Goal: Communication & Community: Answer question/provide support

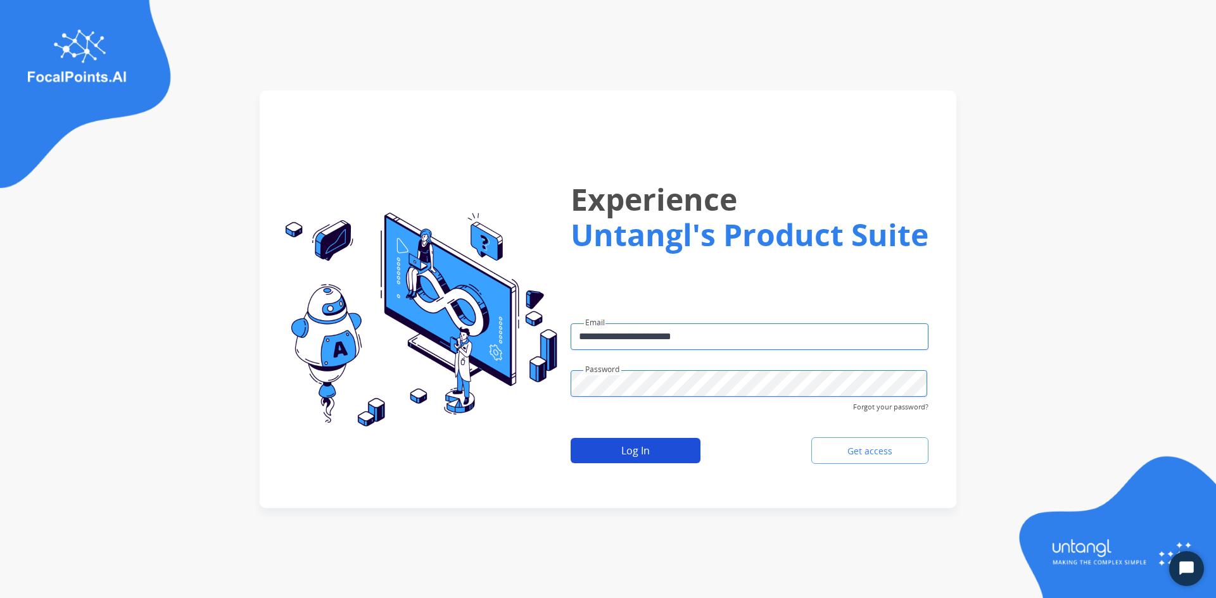
click at [636, 441] on button "Log In" at bounding box center [635, 450] width 130 height 25
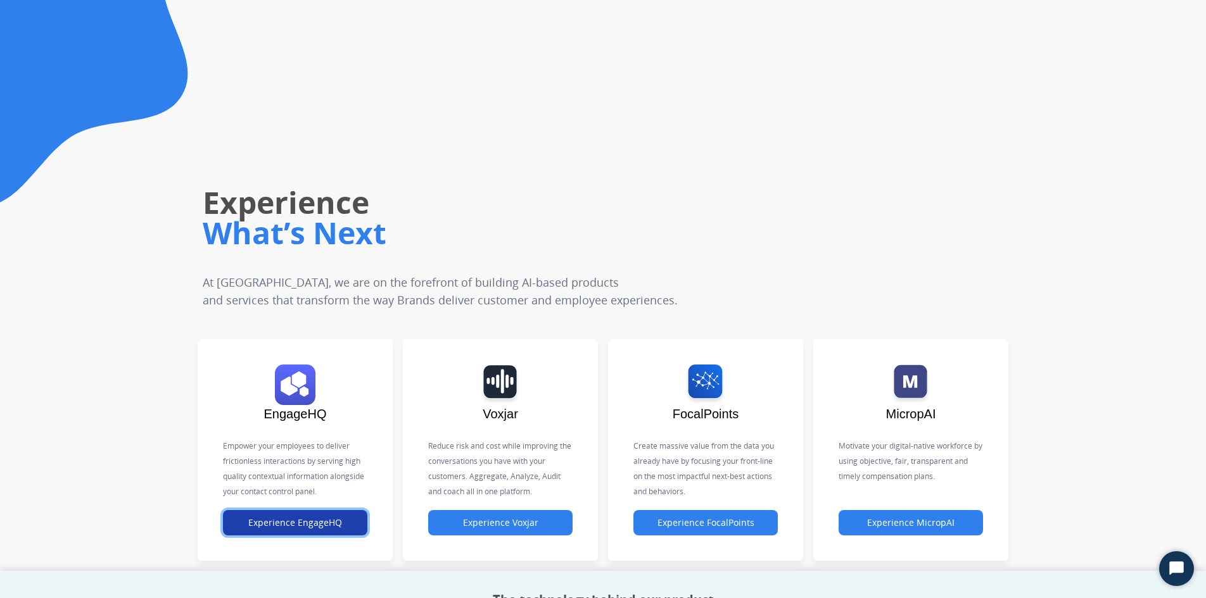
click at [353, 515] on button "Experience EngageHQ" at bounding box center [295, 522] width 144 height 25
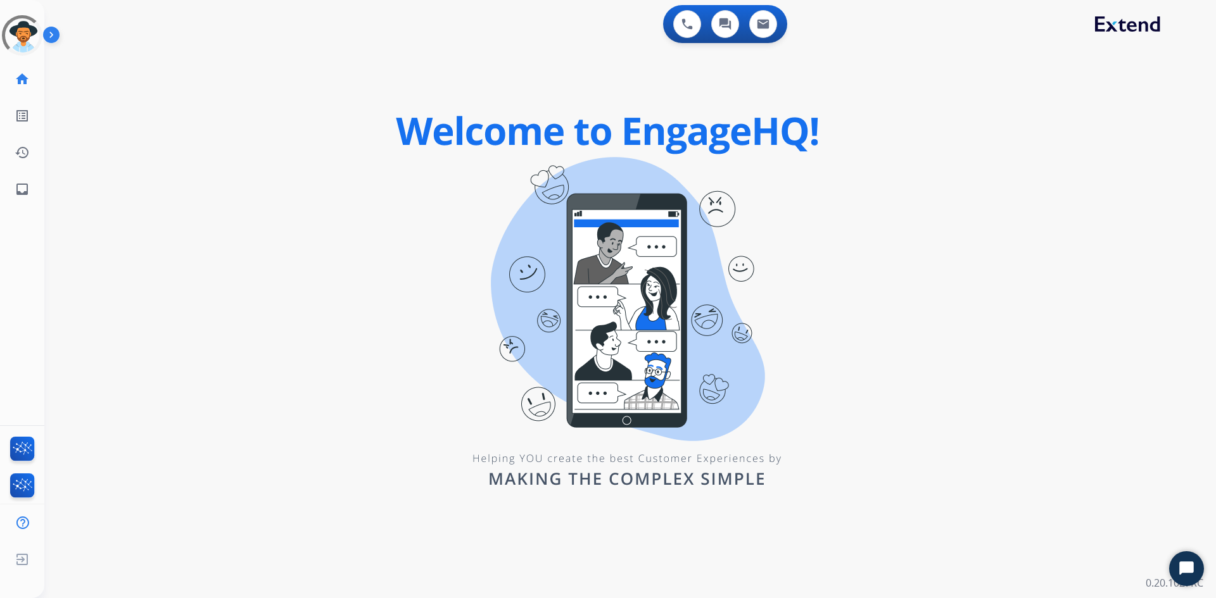
click at [58, 34] on img at bounding box center [54, 37] width 22 height 24
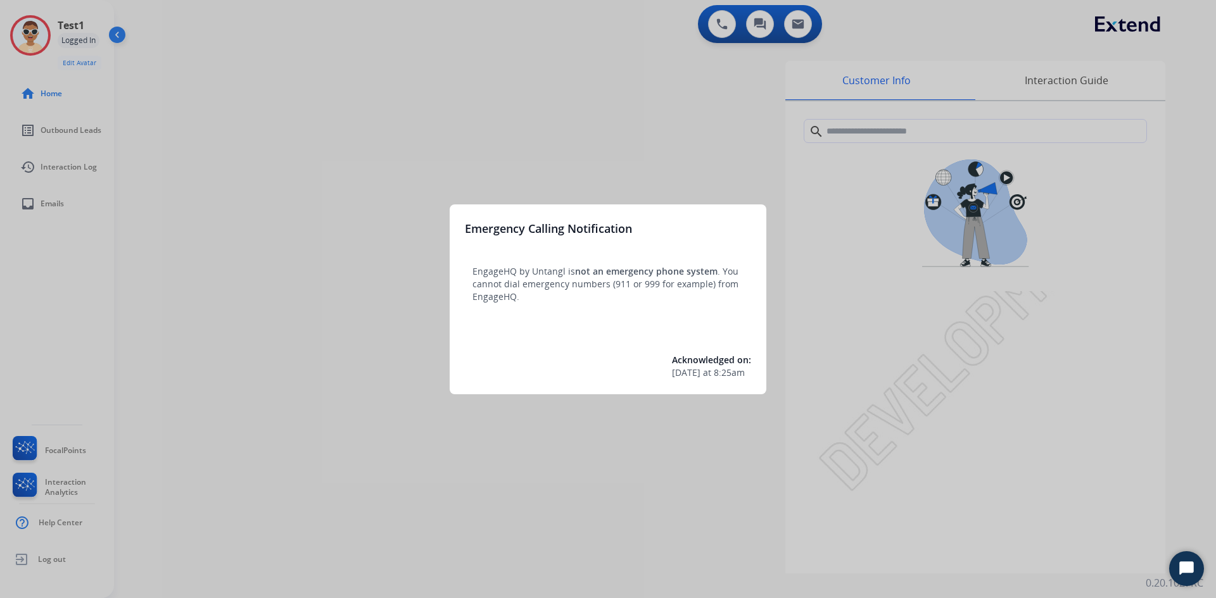
click at [41, 206] on div at bounding box center [608, 299] width 1216 height 598
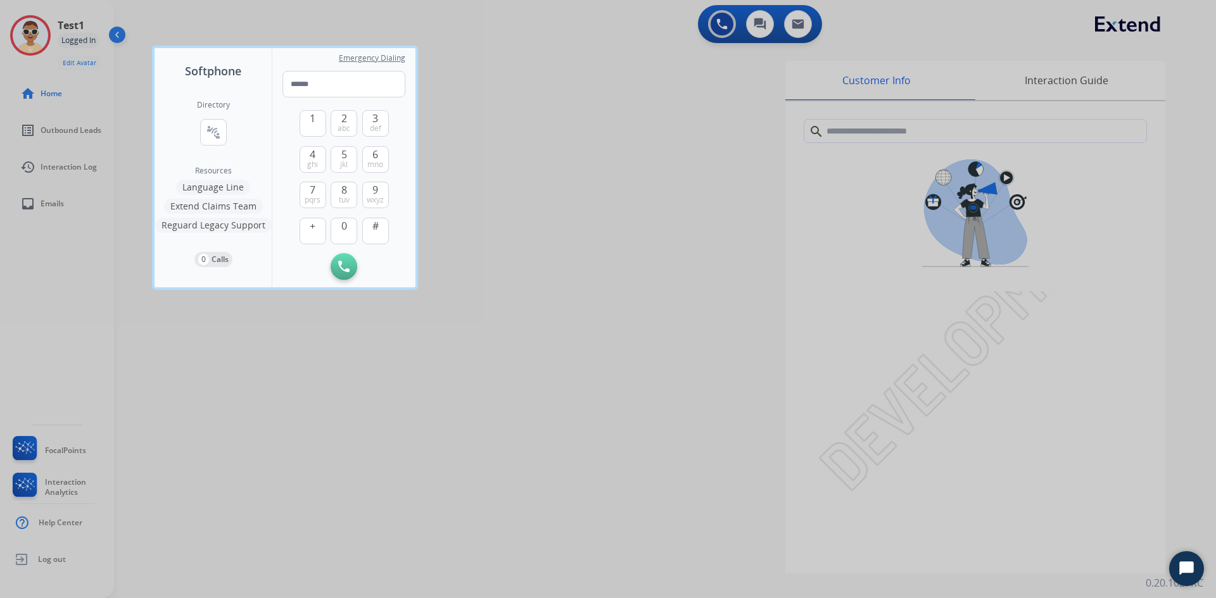
click at [43, 205] on div at bounding box center [608, 299] width 1216 height 598
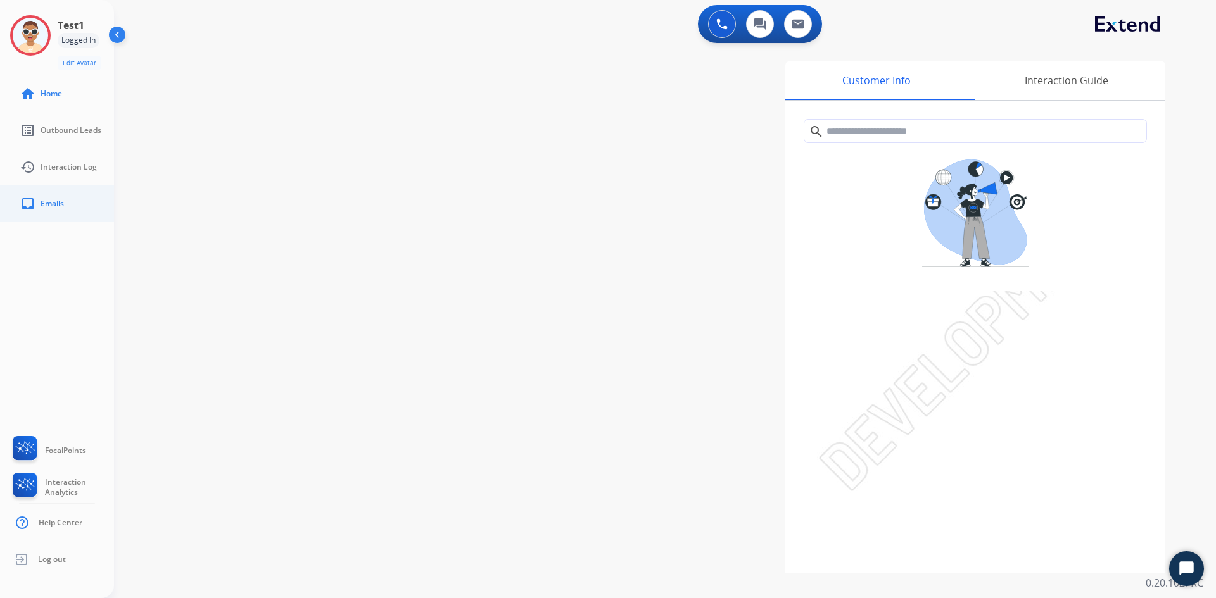
click at [51, 203] on span "Emails" at bounding box center [52, 204] width 23 height 10
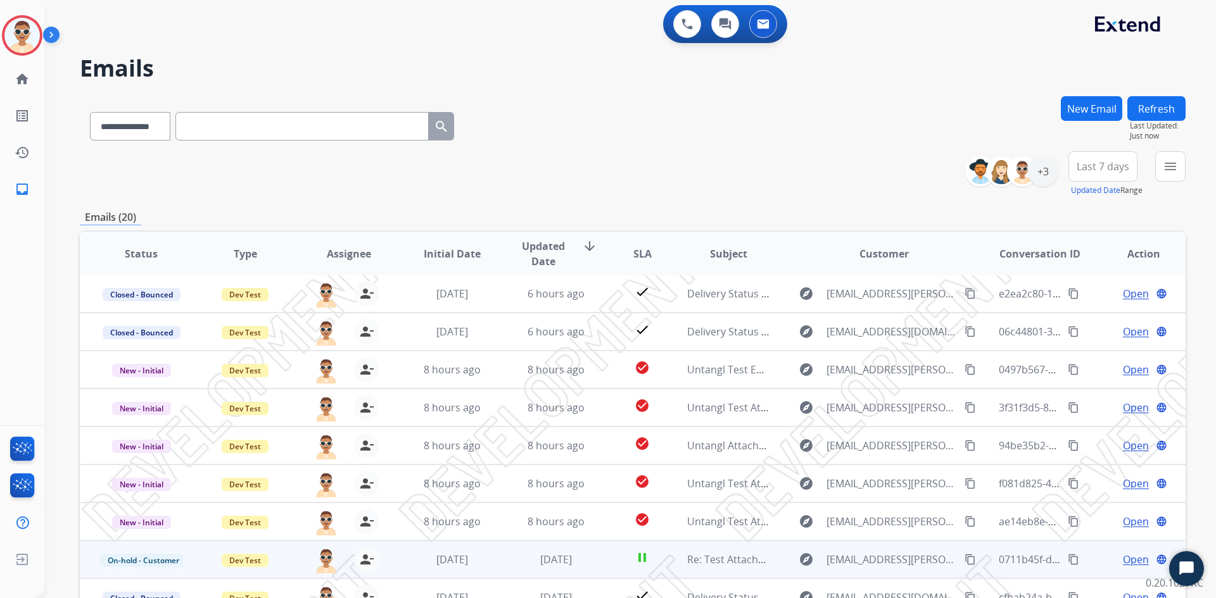
scroll to position [122, 0]
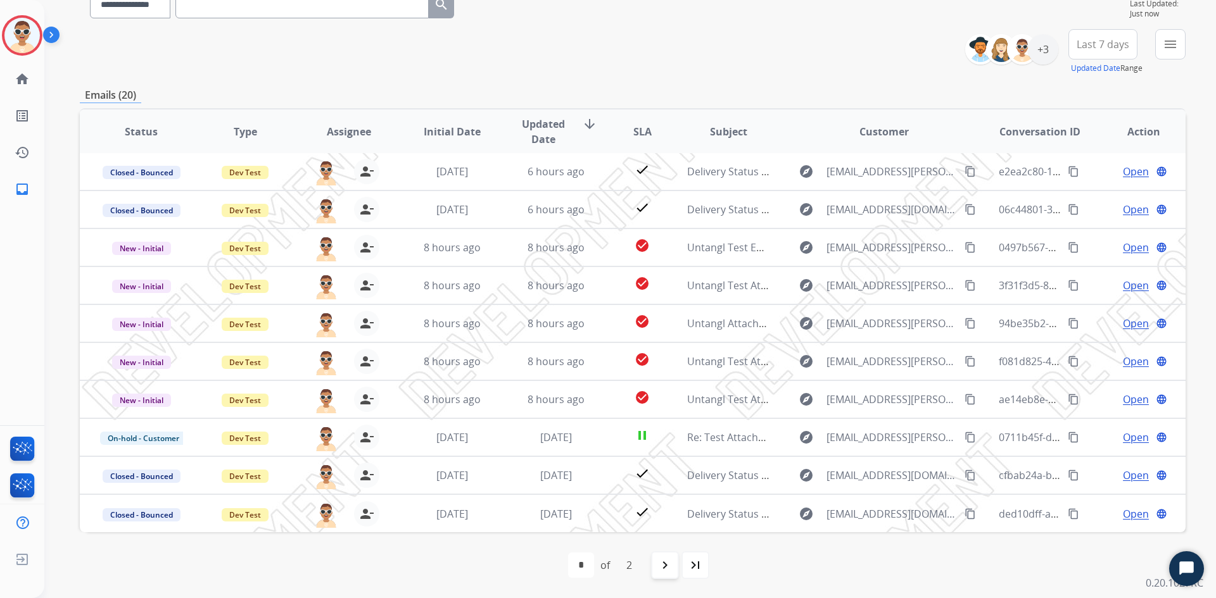
click at [665, 564] on mat-icon "navigate_next" at bounding box center [664, 565] width 15 height 15
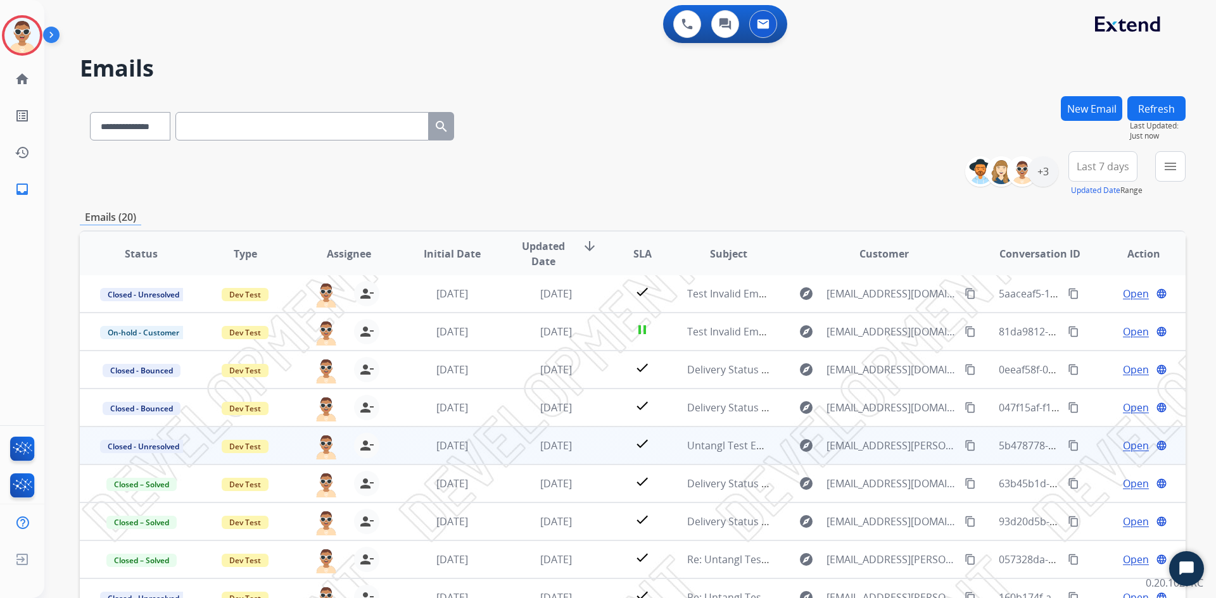
click at [1134, 446] on span "Open" at bounding box center [1136, 445] width 26 height 15
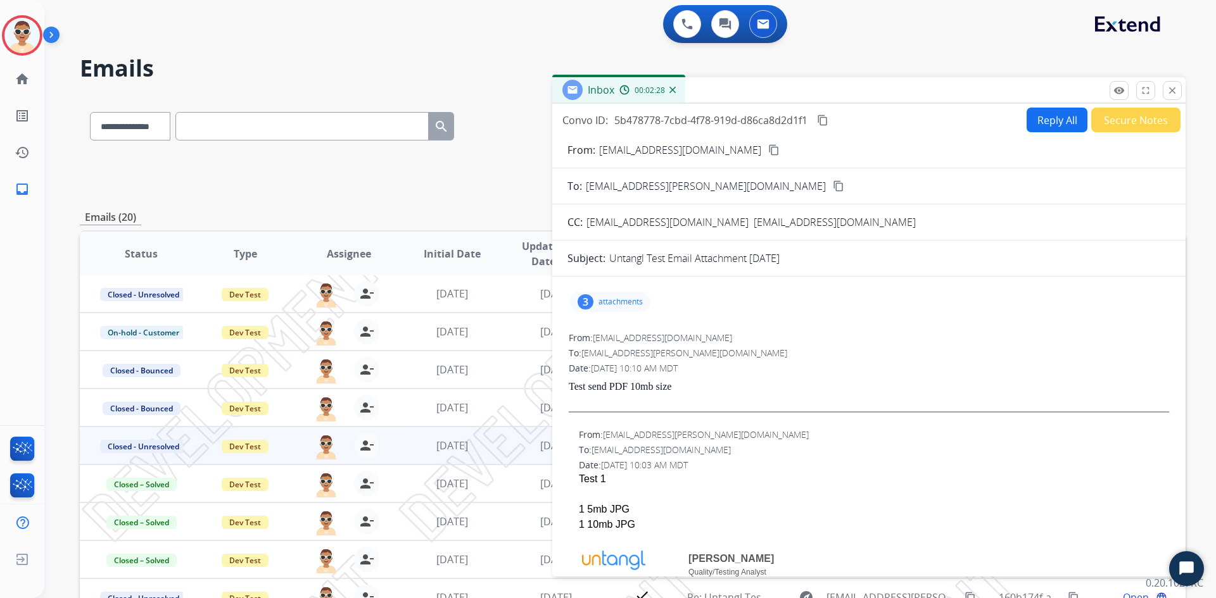
click at [605, 298] on p "attachments" at bounding box center [620, 302] width 44 height 10
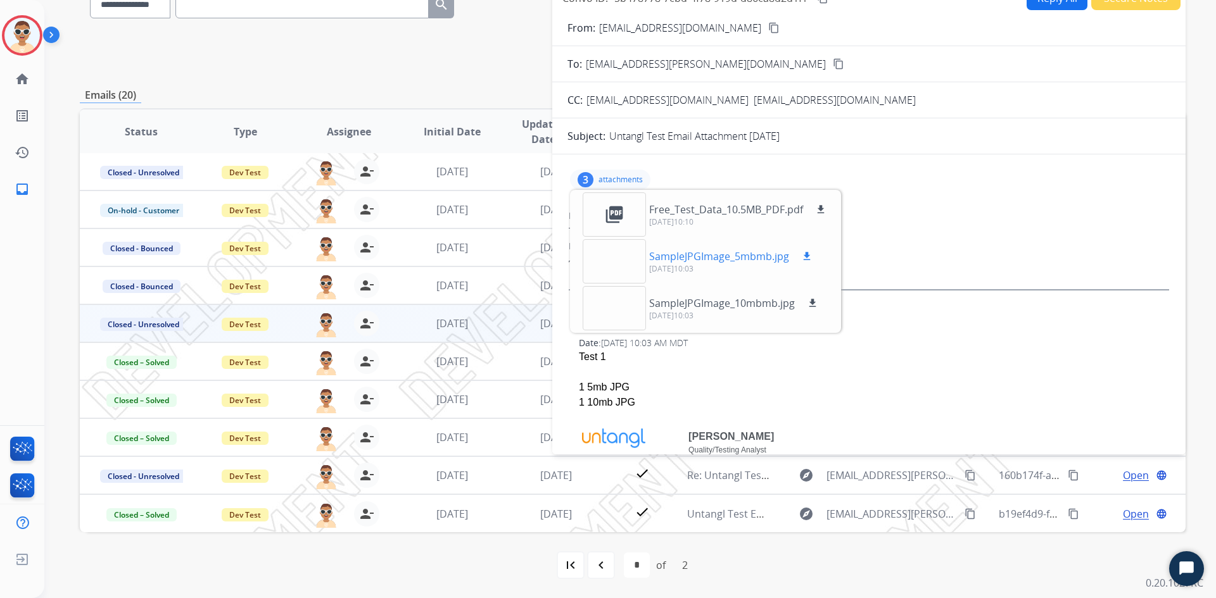
scroll to position [59, 0]
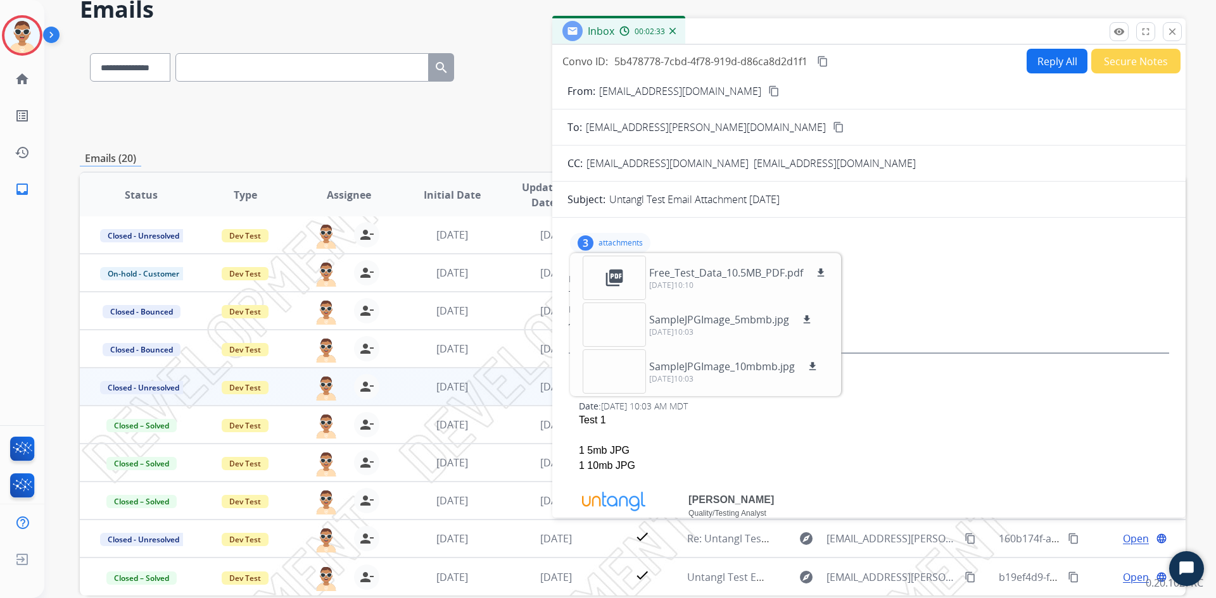
click at [1000, 324] on p "Test send PDF 10mb size" at bounding box center [869, 327] width 600 height 11
click at [630, 246] on p "attachments" at bounding box center [620, 243] width 44 height 10
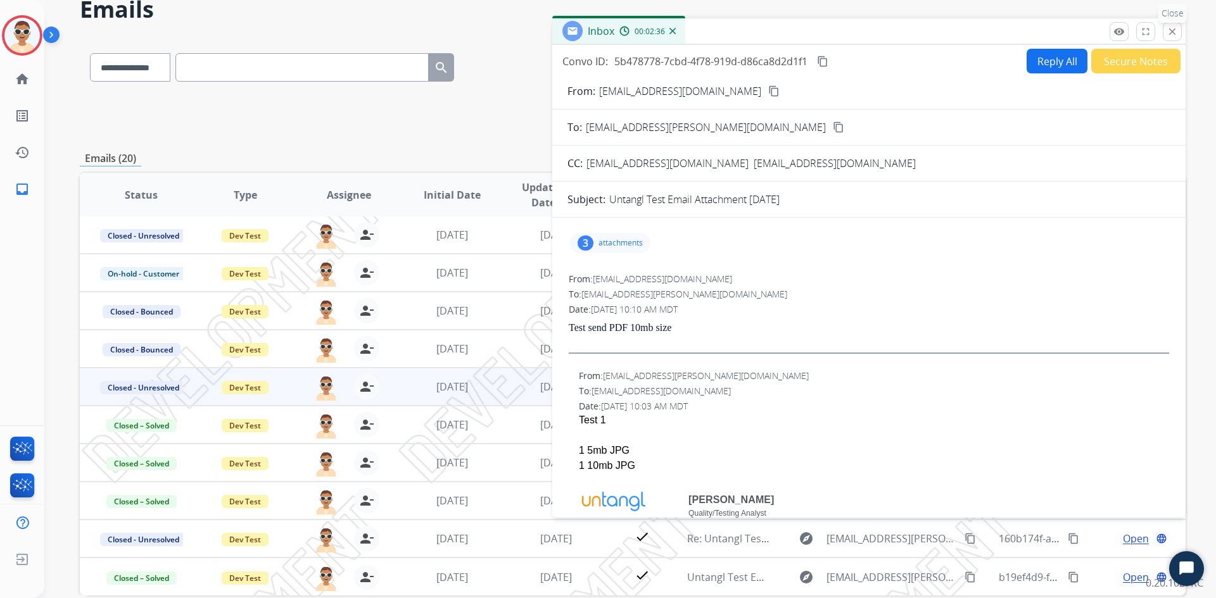
click at [1180, 40] on div "remove_red_eye Logs fullscreen Expand close Close" at bounding box center [1145, 31] width 72 height 19
click at [1179, 32] on button "close Close" at bounding box center [1172, 31] width 19 height 19
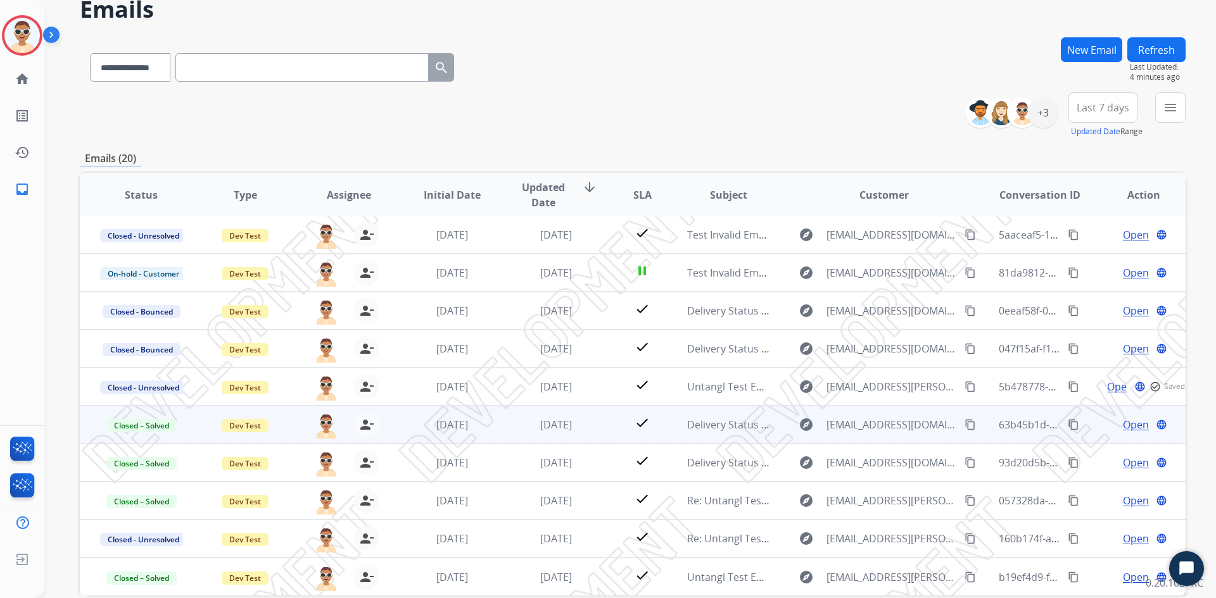
scroll to position [122, 0]
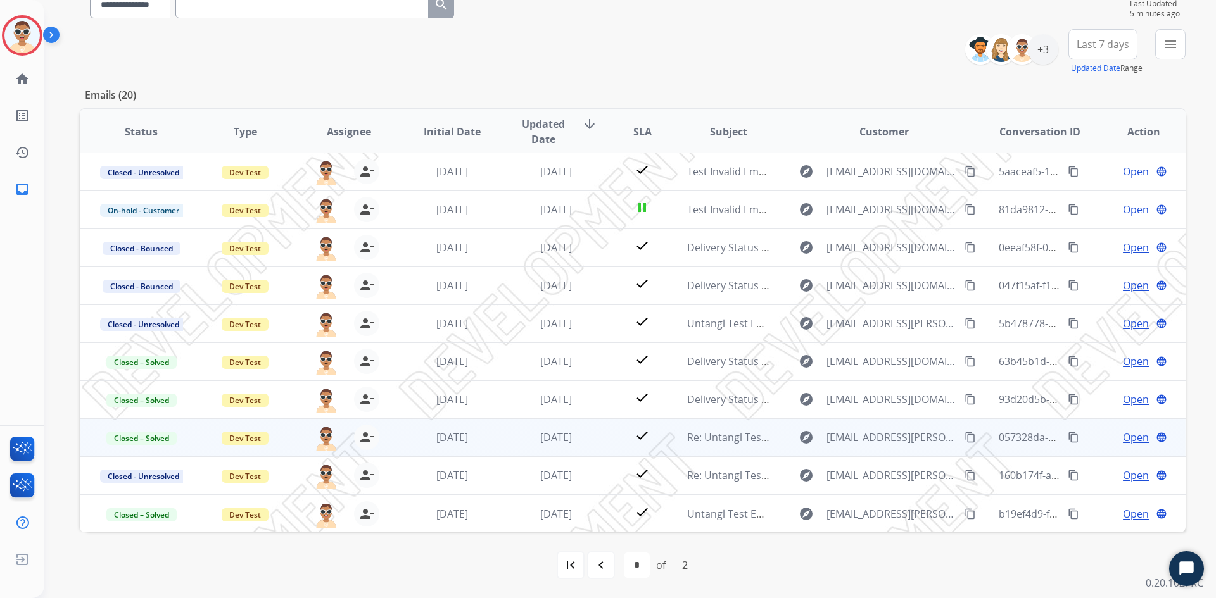
click at [1123, 434] on span "Open" at bounding box center [1136, 437] width 26 height 15
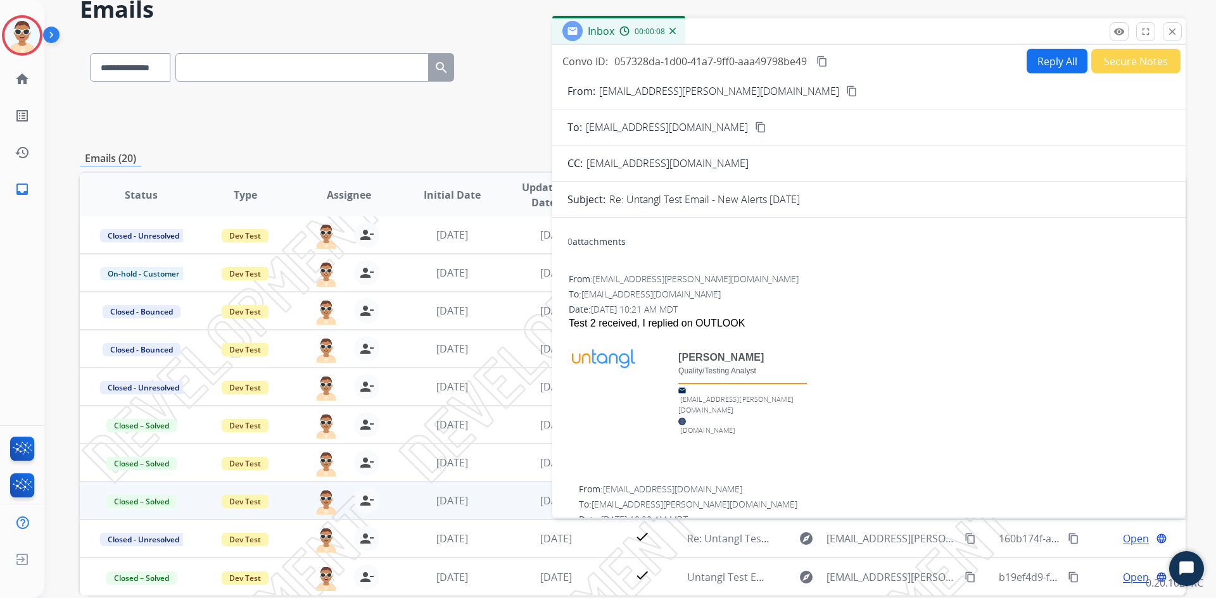
scroll to position [0, 0]
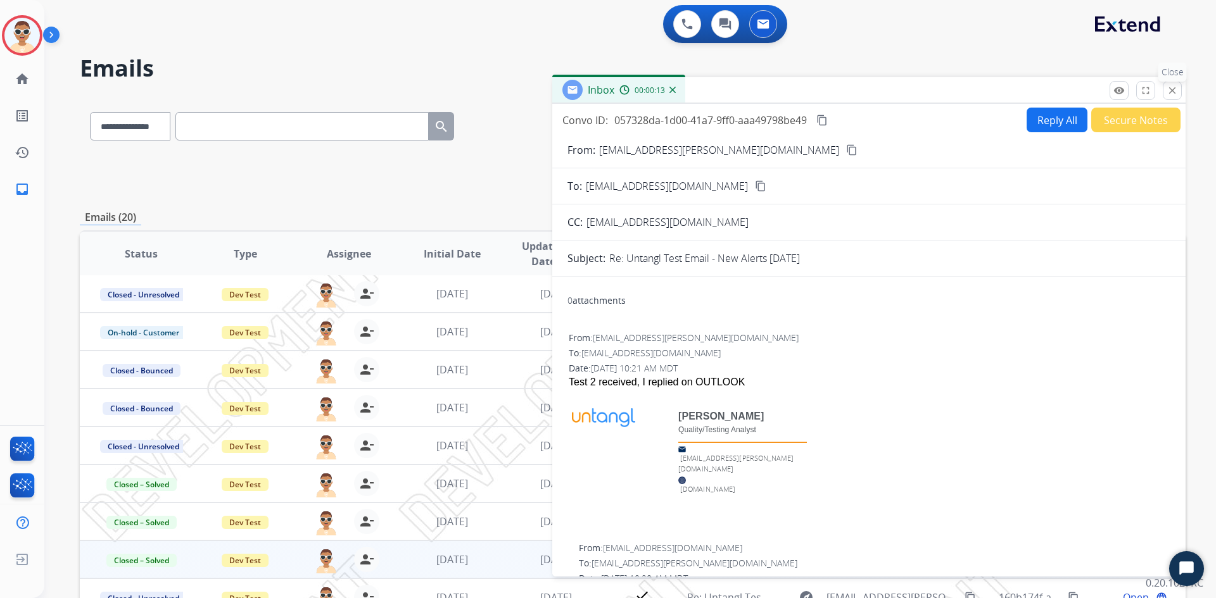
click at [1173, 88] on mat-icon "close" at bounding box center [1171, 90] width 11 height 11
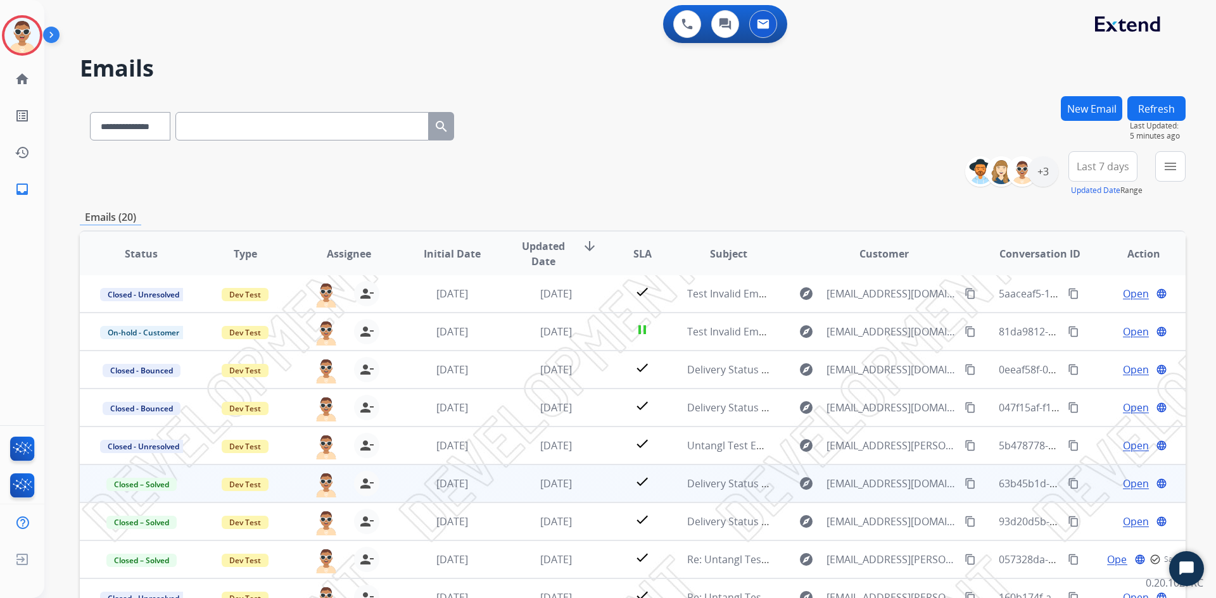
scroll to position [122, 0]
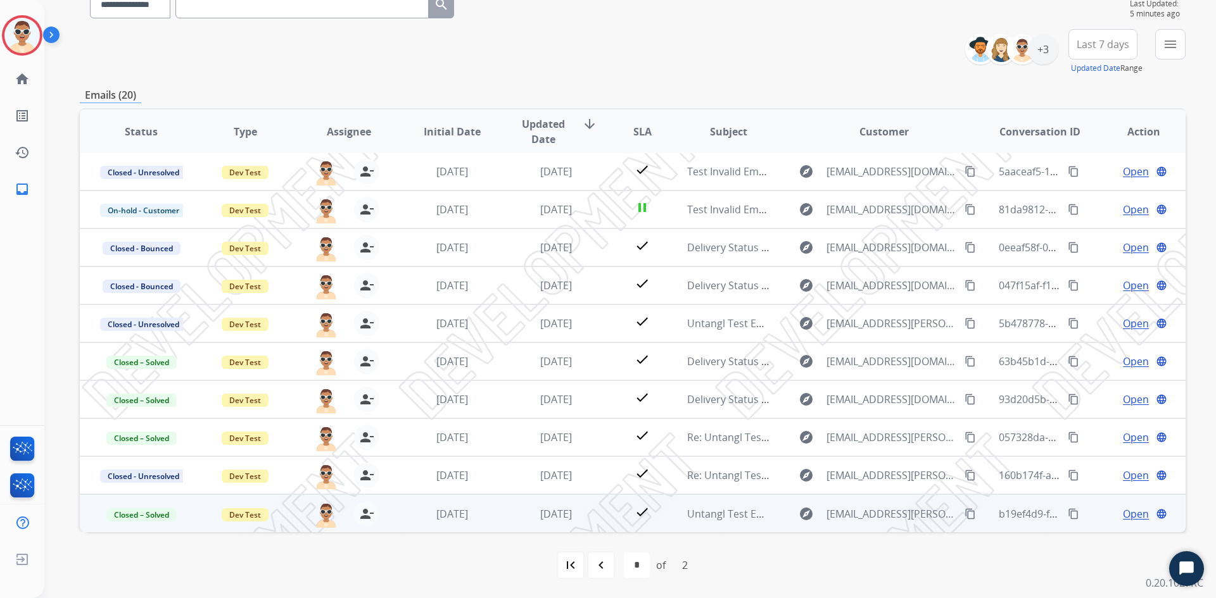
click at [1128, 513] on span "Open" at bounding box center [1136, 514] width 26 height 15
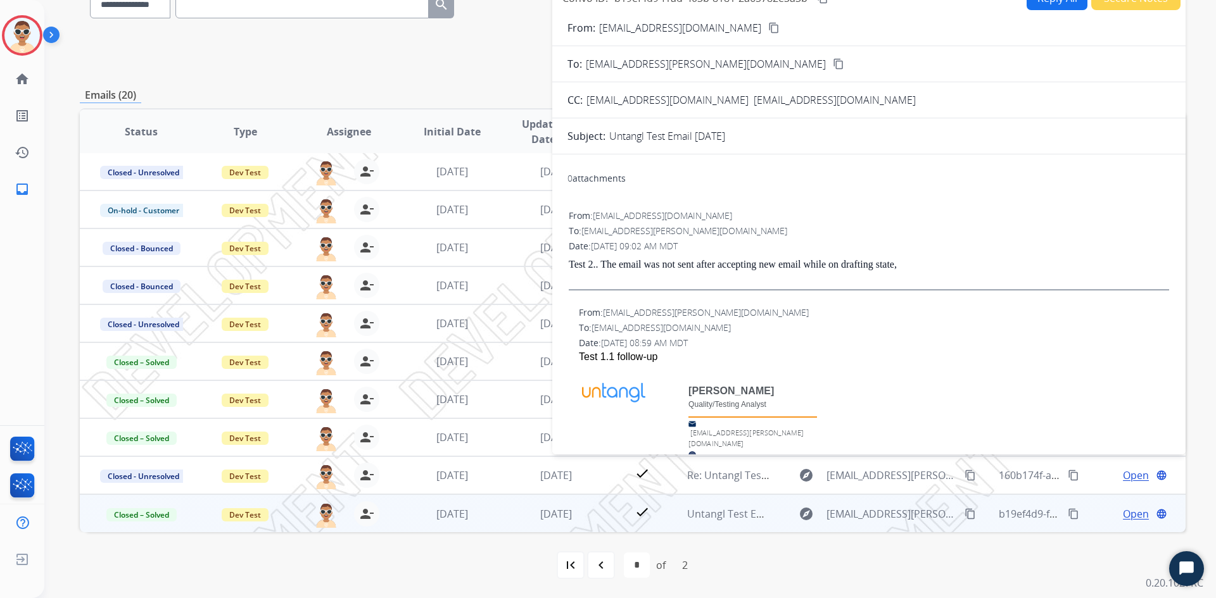
scroll to position [0, 0]
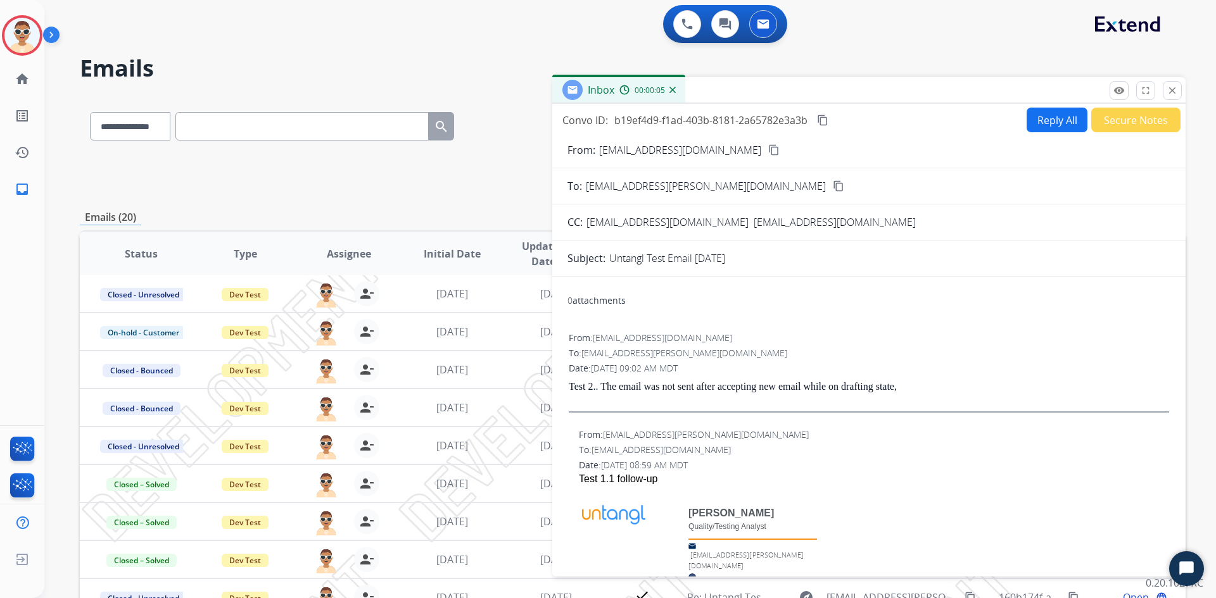
click at [611, 298] on div "0 attachments" at bounding box center [596, 300] width 58 height 13
click at [1173, 91] on mat-icon "close" at bounding box center [1171, 90] width 11 height 11
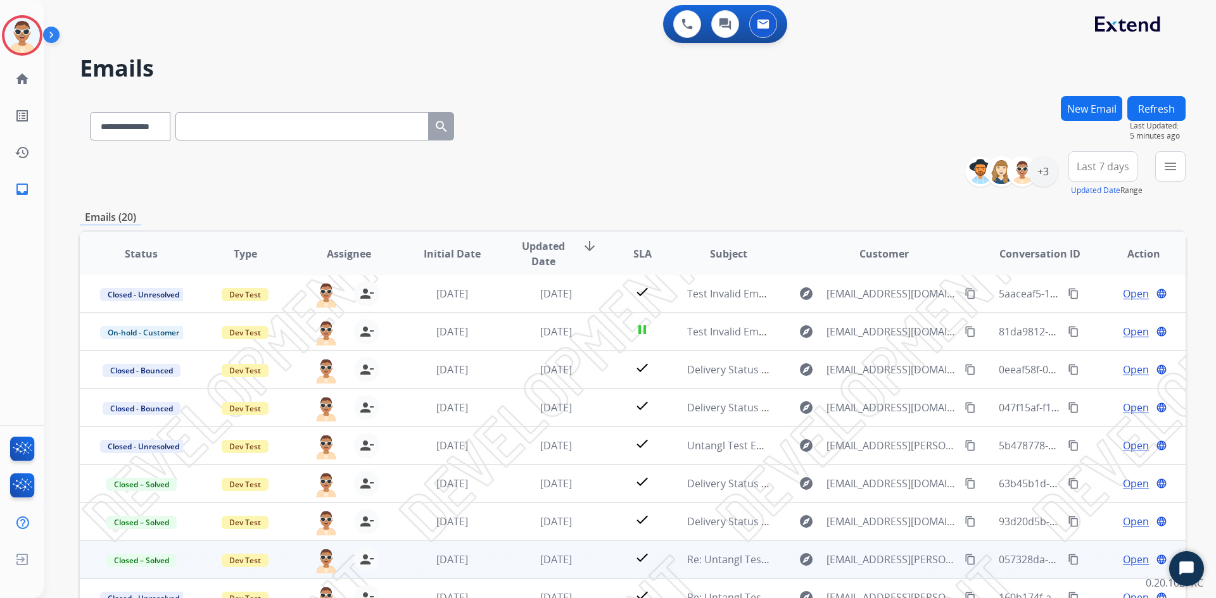
scroll to position [122, 0]
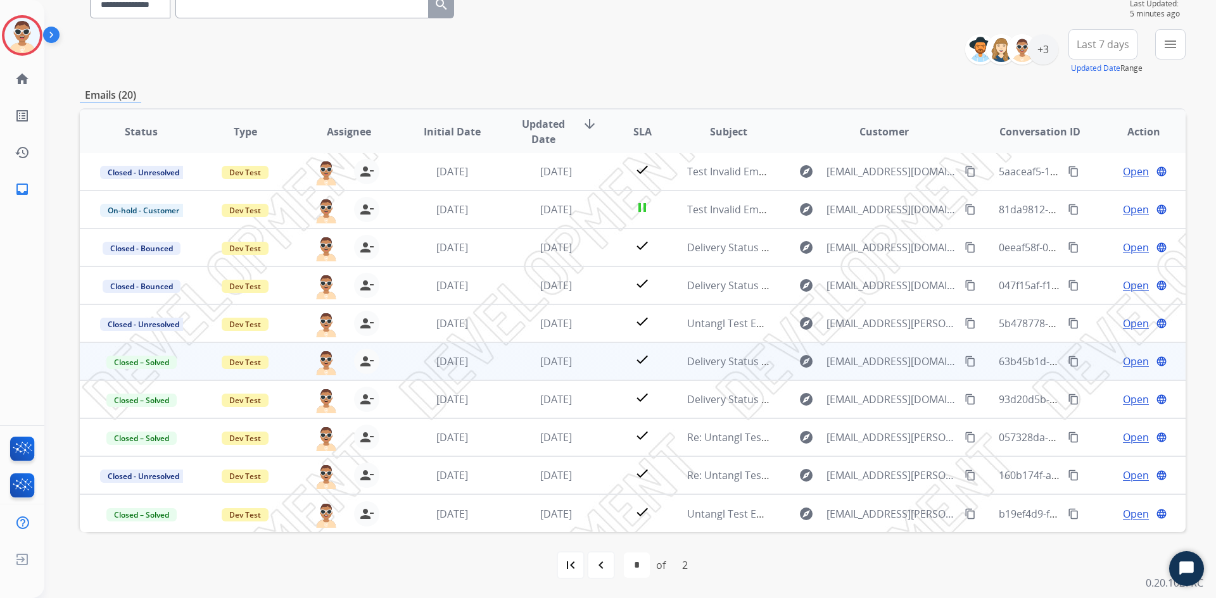
click at [1124, 365] on span "Open" at bounding box center [1136, 361] width 26 height 15
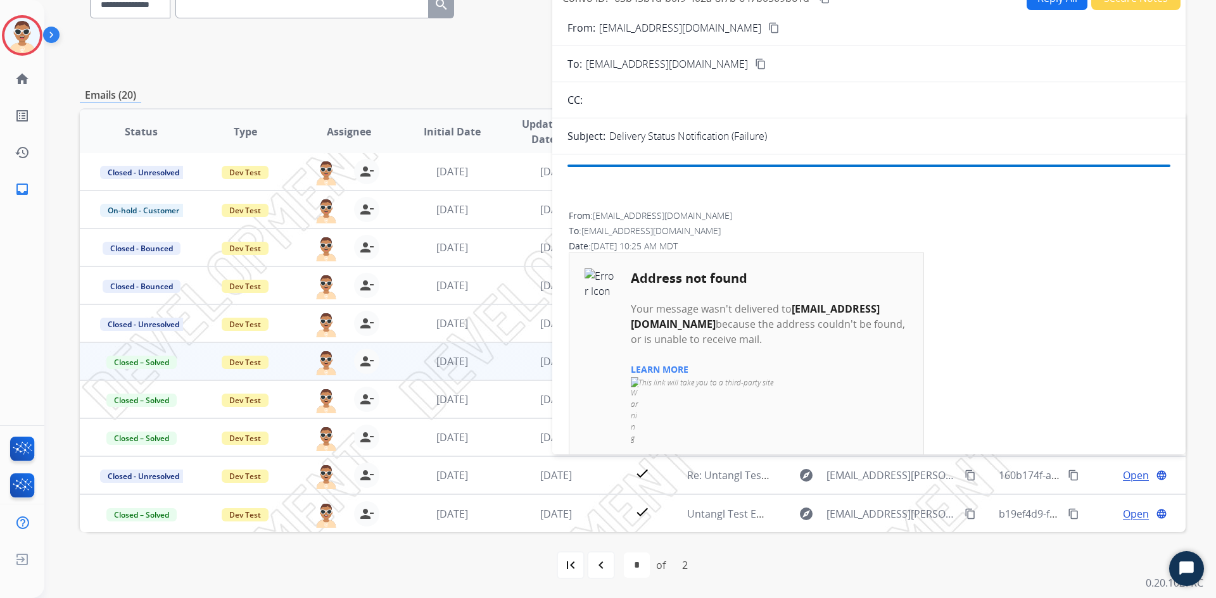
scroll to position [0, 0]
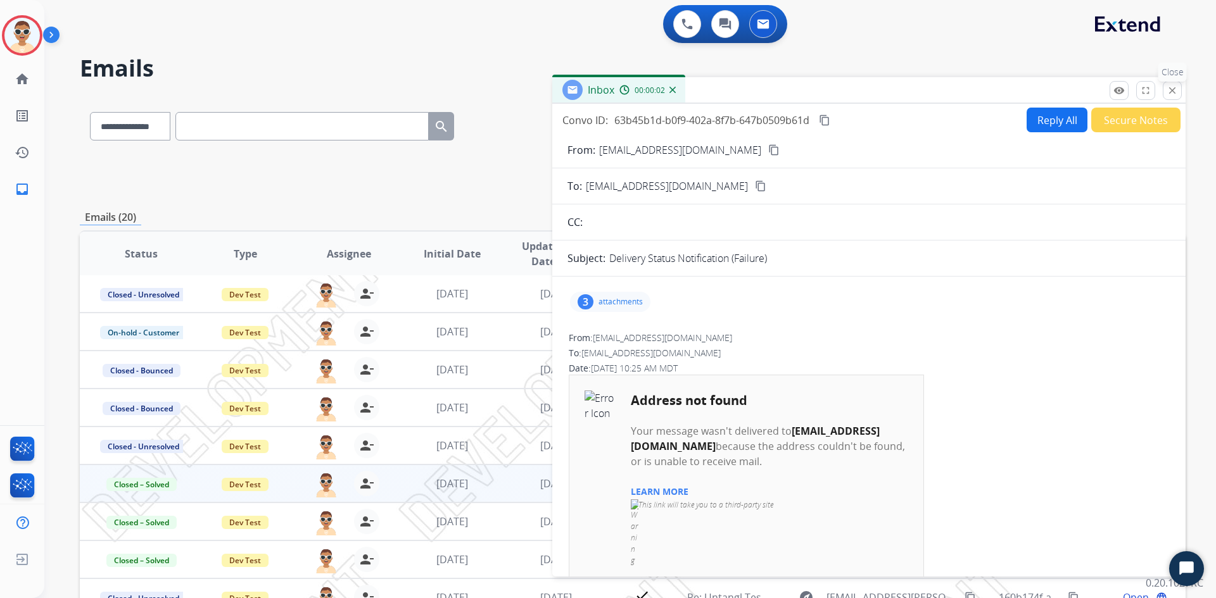
click at [1174, 84] on button "close Close" at bounding box center [1172, 90] width 19 height 19
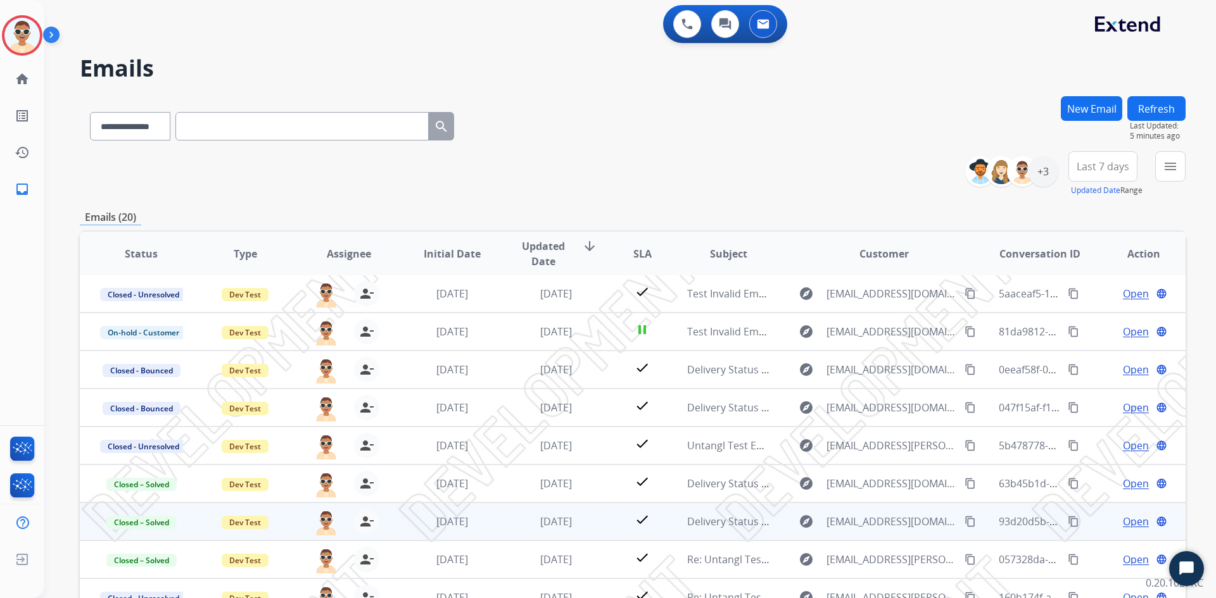
scroll to position [122, 0]
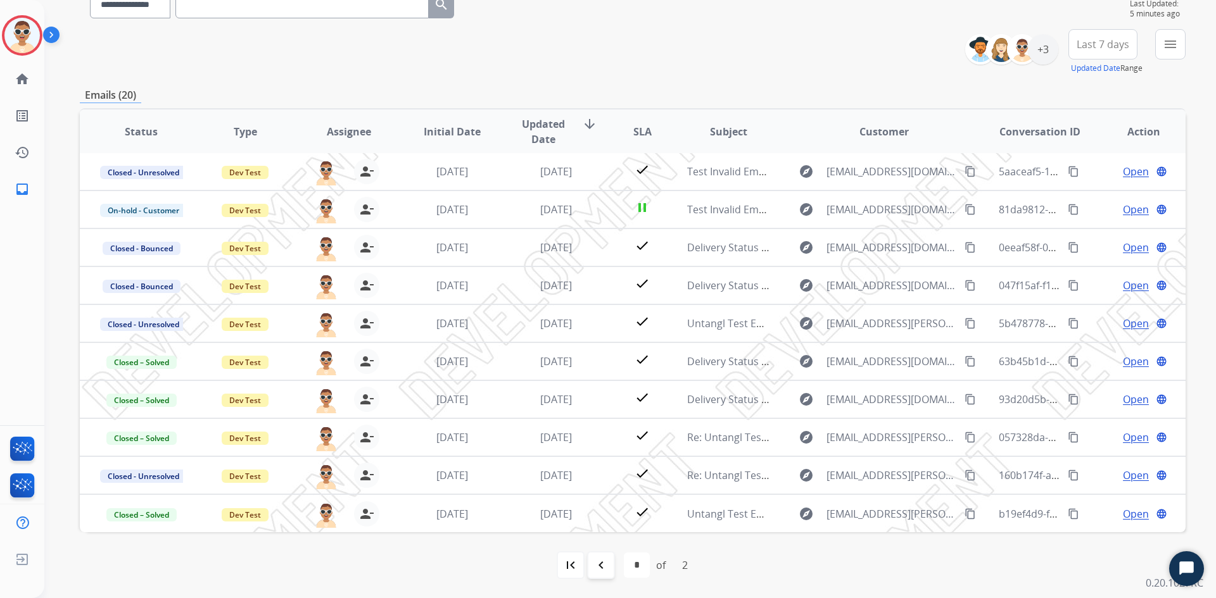
click at [594, 568] on mat-icon "navigate_before" at bounding box center [600, 565] width 15 height 15
select select "*"
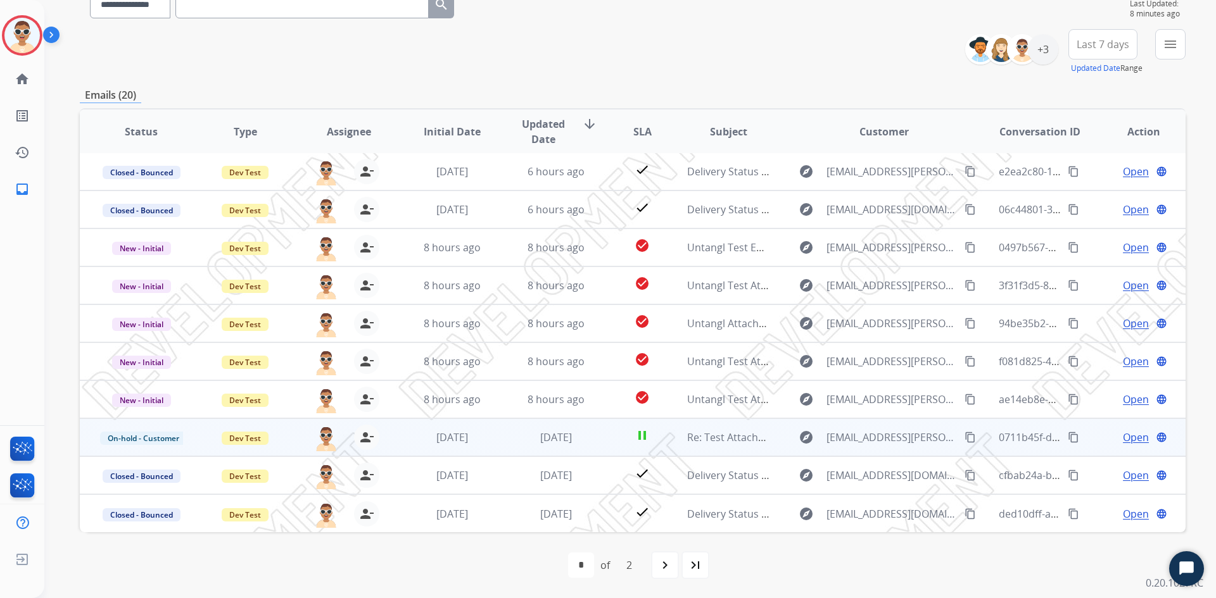
click at [1123, 432] on span "Open" at bounding box center [1136, 437] width 26 height 15
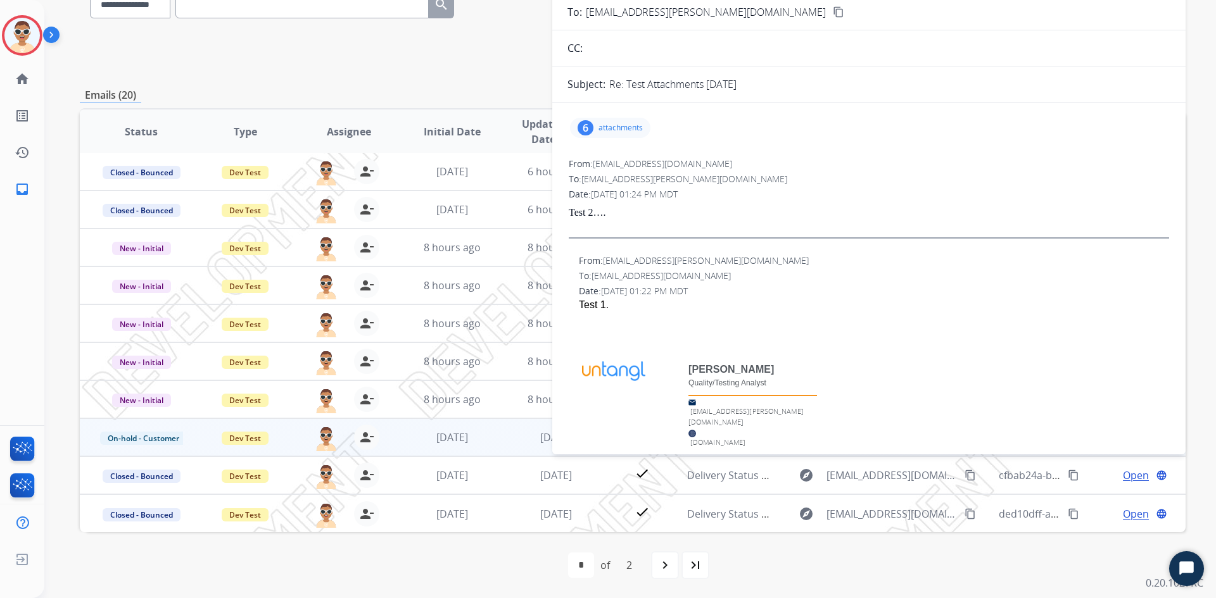
scroll to position [0, 0]
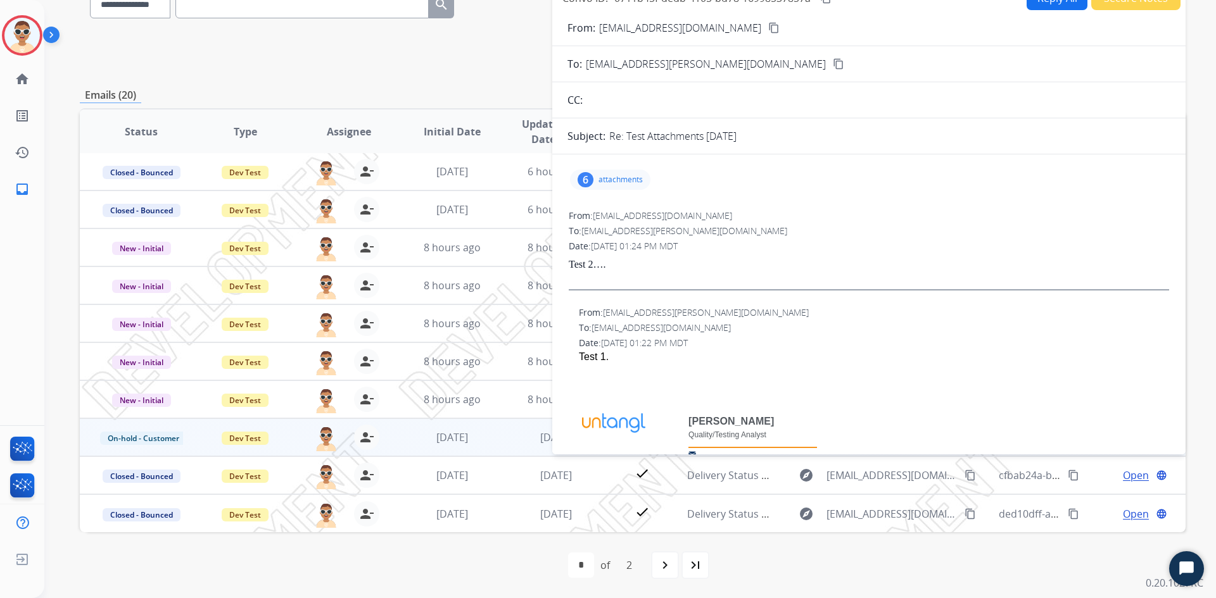
click at [616, 178] on p "attachments" at bounding box center [620, 180] width 44 height 10
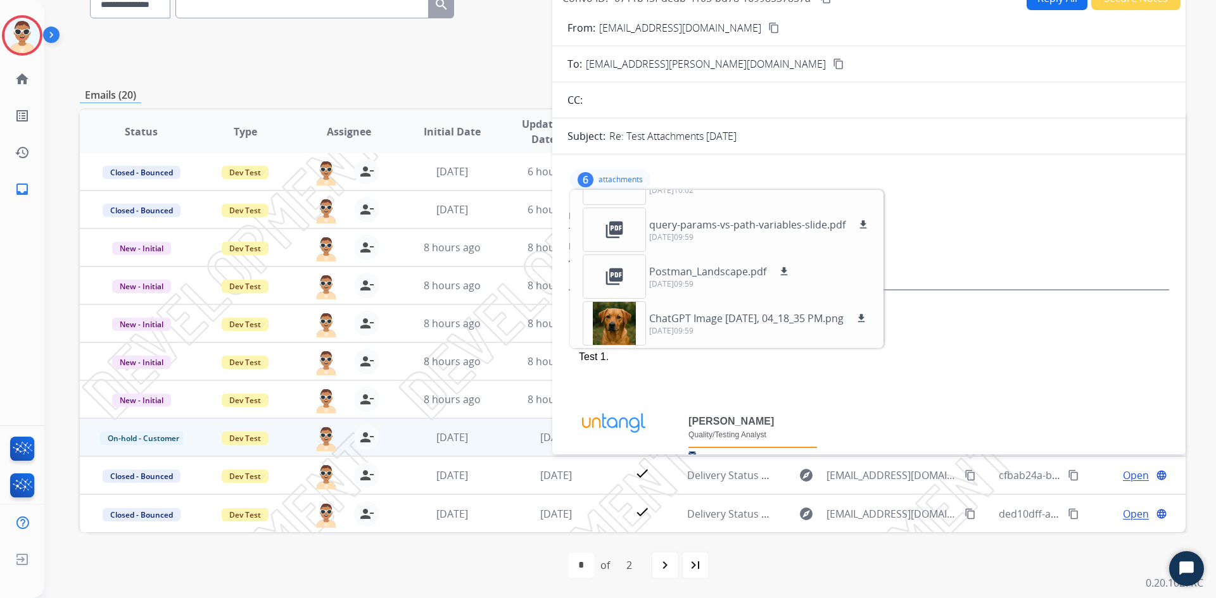
click at [982, 234] on div "To: [EMAIL_ADDRESS][PERSON_NAME][DOMAIN_NAME]" at bounding box center [869, 231] width 600 height 13
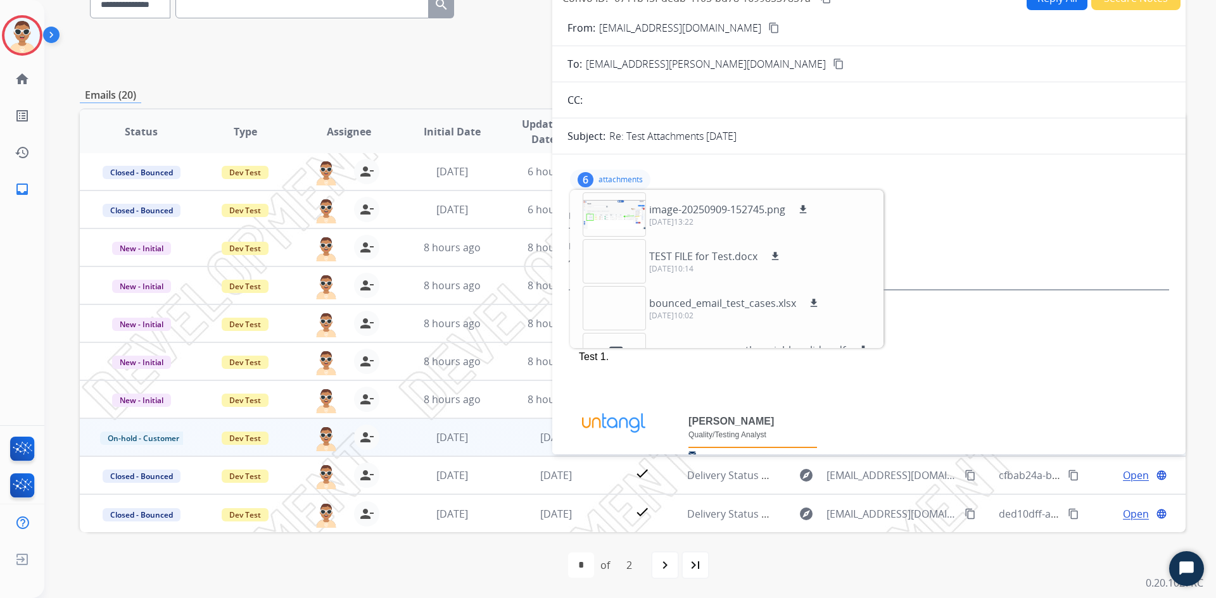
click at [1034, 225] on div "To: [EMAIL_ADDRESS][PERSON_NAME][DOMAIN_NAME]" at bounding box center [869, 231] width 600 height 13
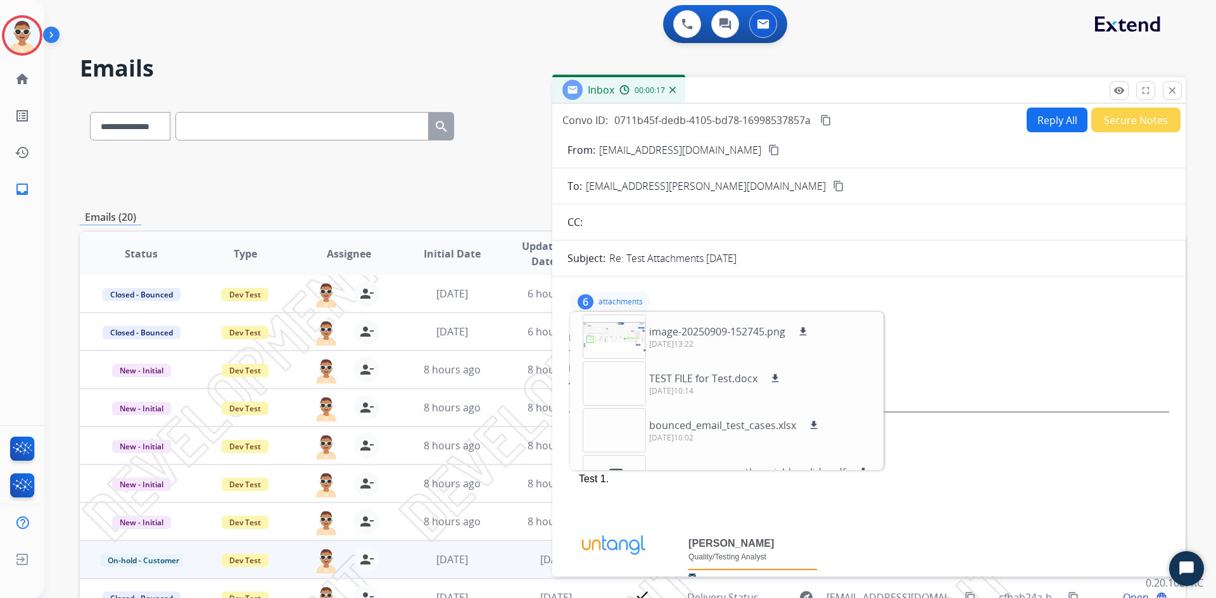
click at [1038, 117] on button "Reply All" at bounding box center [1056, 120] width 61 height 25
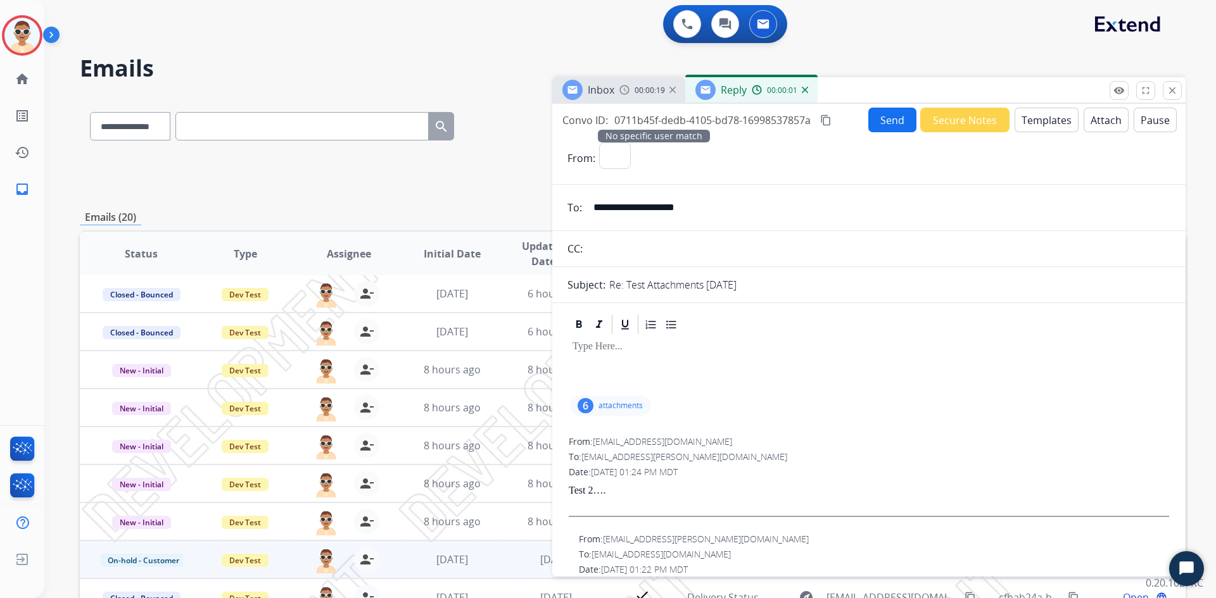
select select "**********"
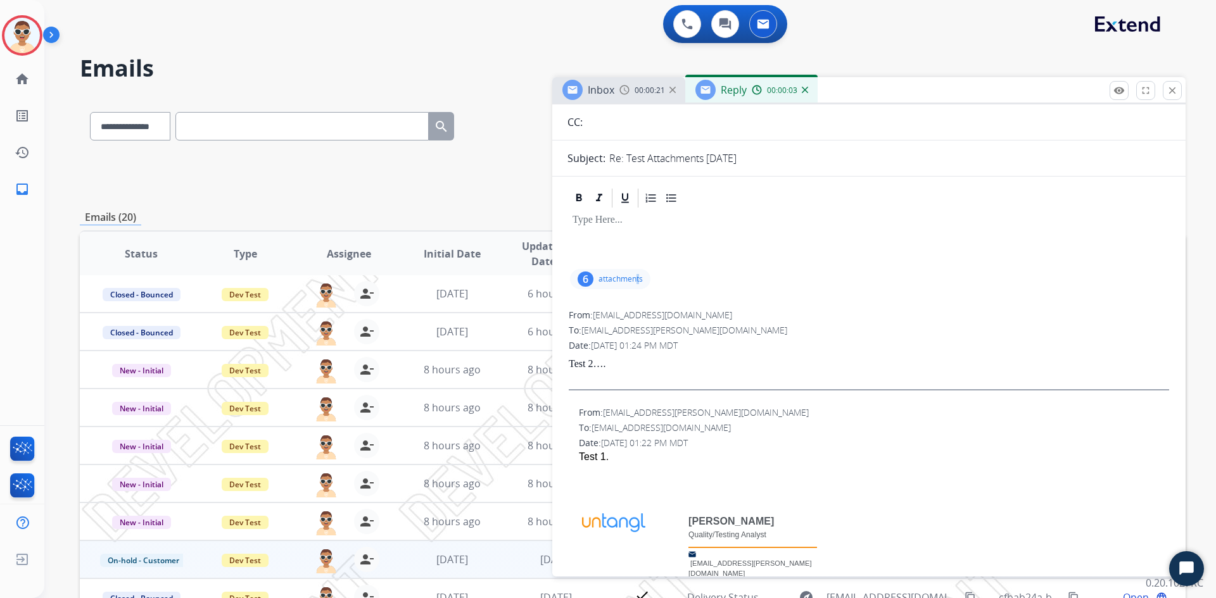
click at [638, 282] on p "attachments" at bounding box center [620, 279] width 44 height 10
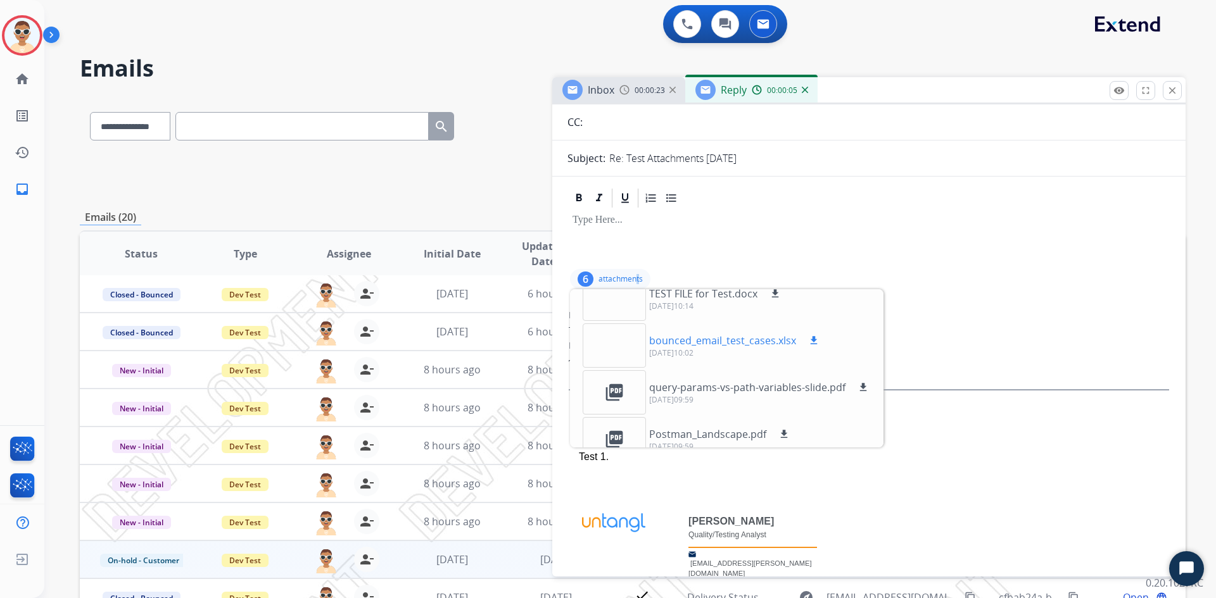
scroll to position [0, 0]
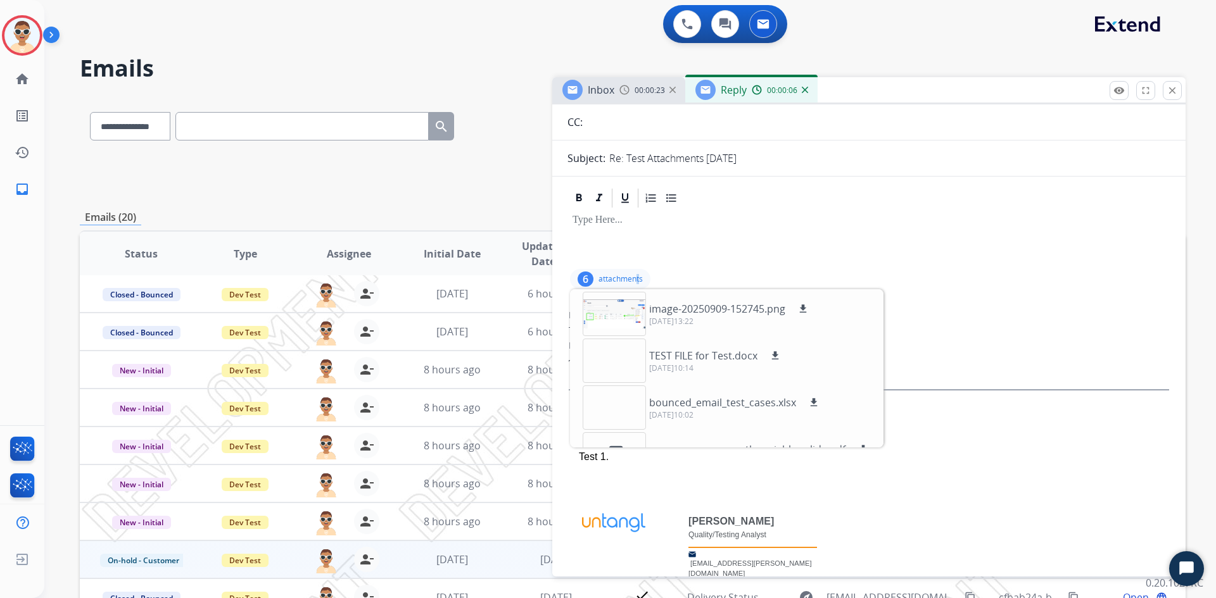
click at [705, 253] on div at bounding box center [868, 238] width 603 height 57
click at [612, 274] on div "6 attachments image-20250909-152745.png download [DATE]13:22 TEST FILE for Test…" at bounding box center [610, 279] width 80 height 20
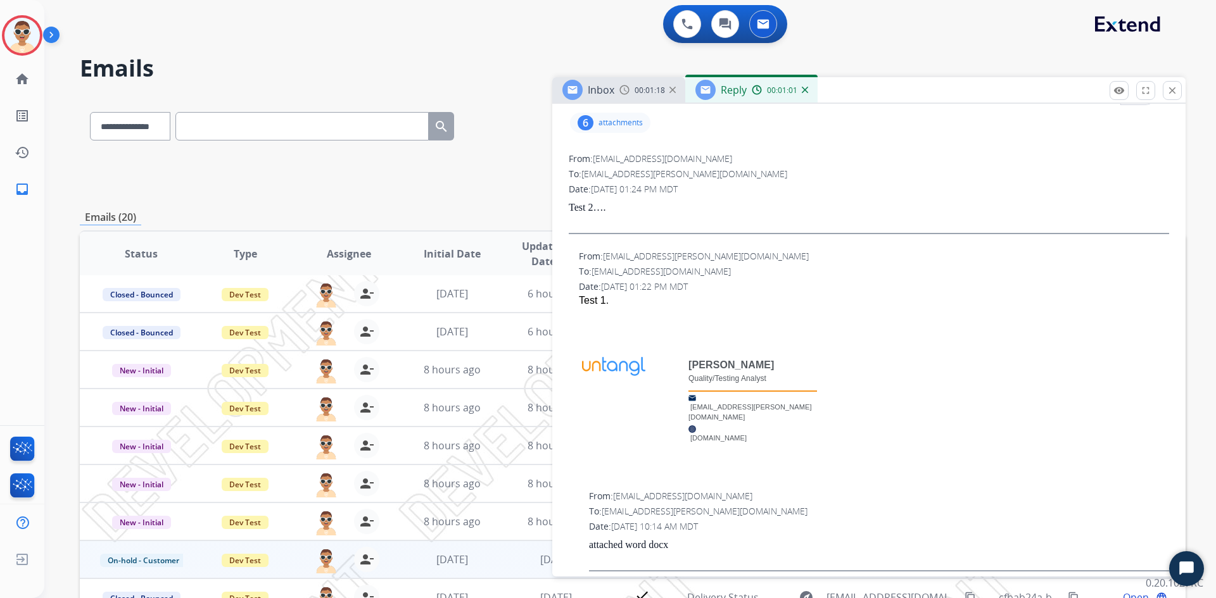
scroll to position [220, 0]
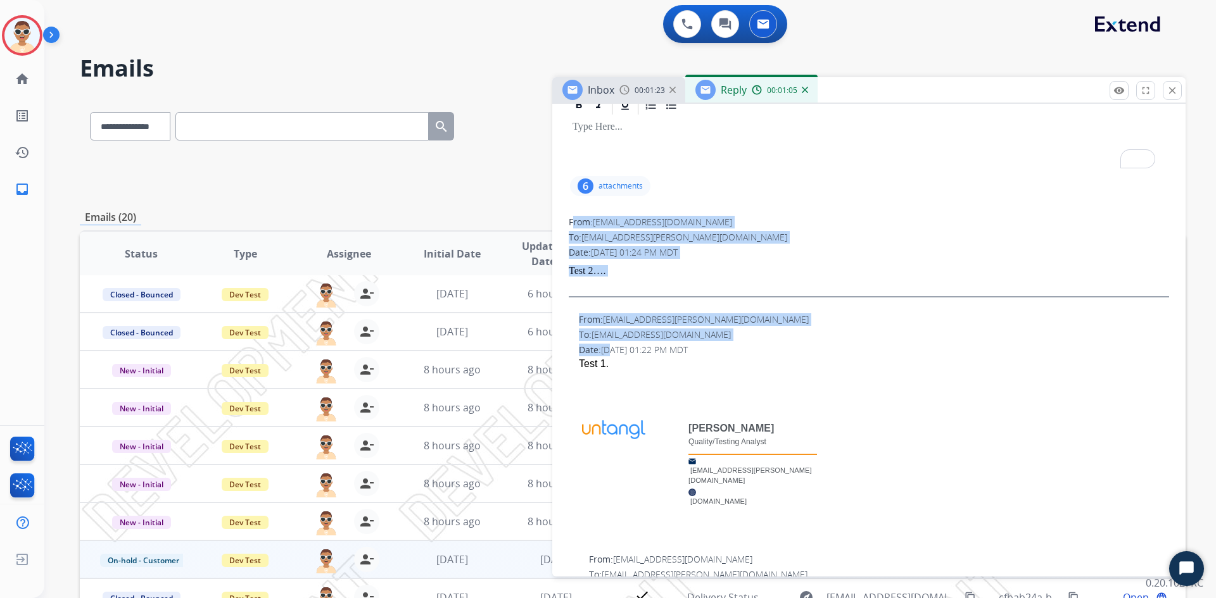
drag, startPoint x: 614, startPoint y: 346, endPoint x: 565, endPoint y: 217, distance: 138.7
click at [565, 217] on div "6 attachments From: [EMAIL_ADDRESS][DOMAIN_NAME] To: [EMAIL_ADDRESS][PERSON_NAM…" at bounding box center [868, 531] width 633 height 874
drag, startPoint x: 565, startPoint y: 217, endPoint x: 595, endPoint y: 365, distance: 151.6
click at [595, 365] on div "6 attachments From: [EMAIL_ADDRESS][DOMAIN_NAME] To: [EMAIL_ADDRESS][PERSON_NAM…" at bounding box center [868, 531] width 633 height 874
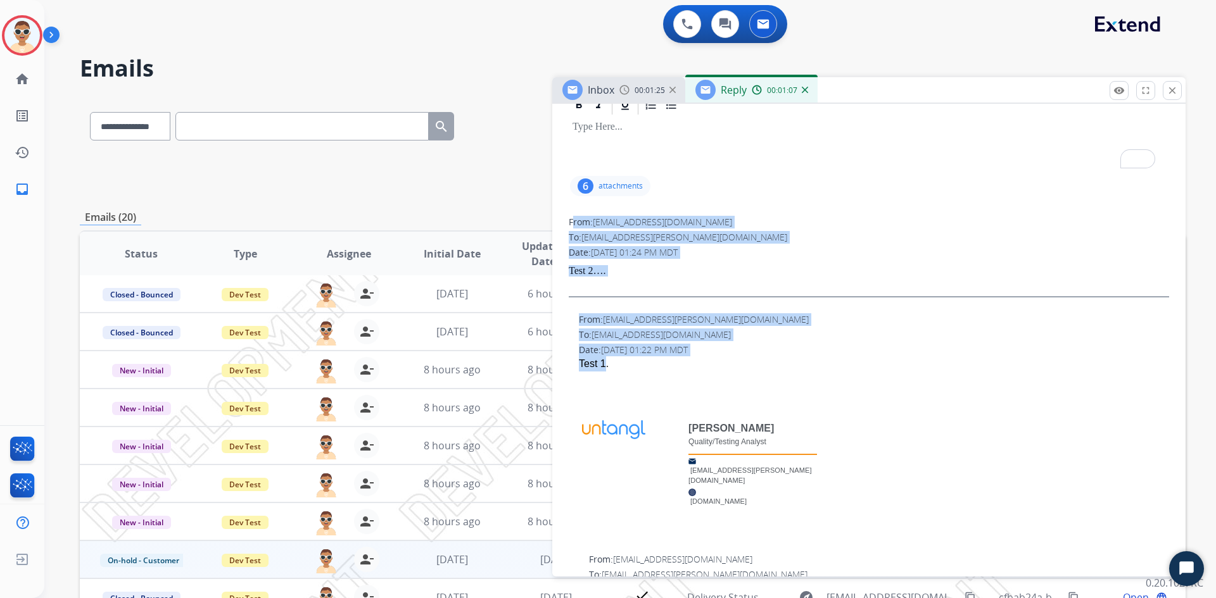
click at [595, 365] on div "Test 1." at bounding box center [874, 363] width 590 height 15
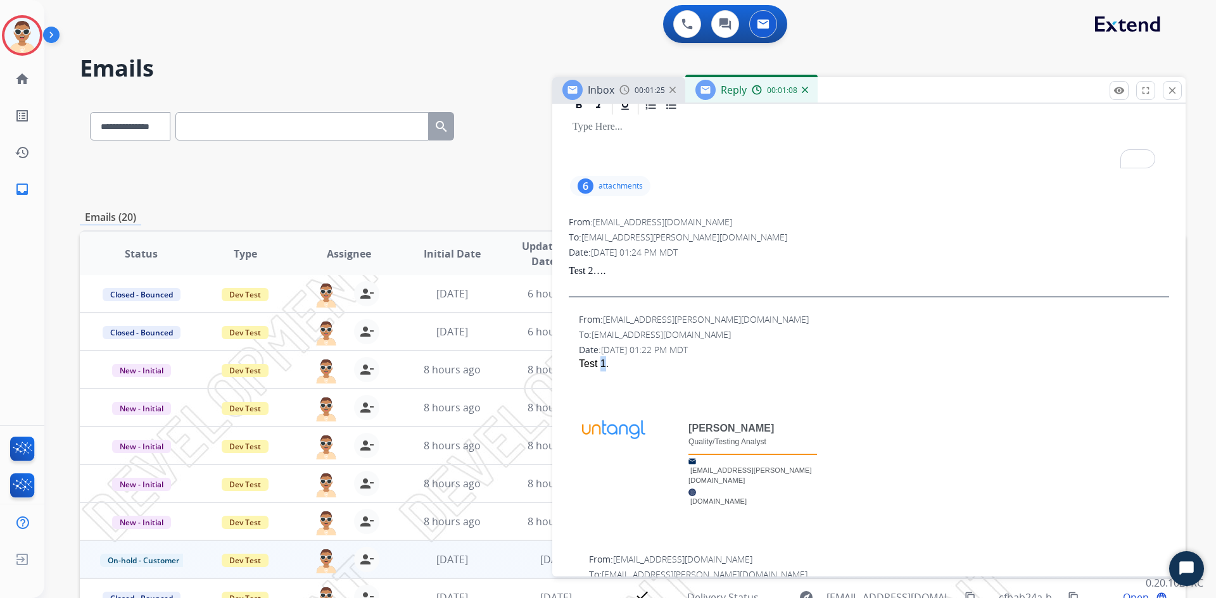
click at [595, 365] on div "Test 1." at bounding box center [874, 363] width 590 height 15
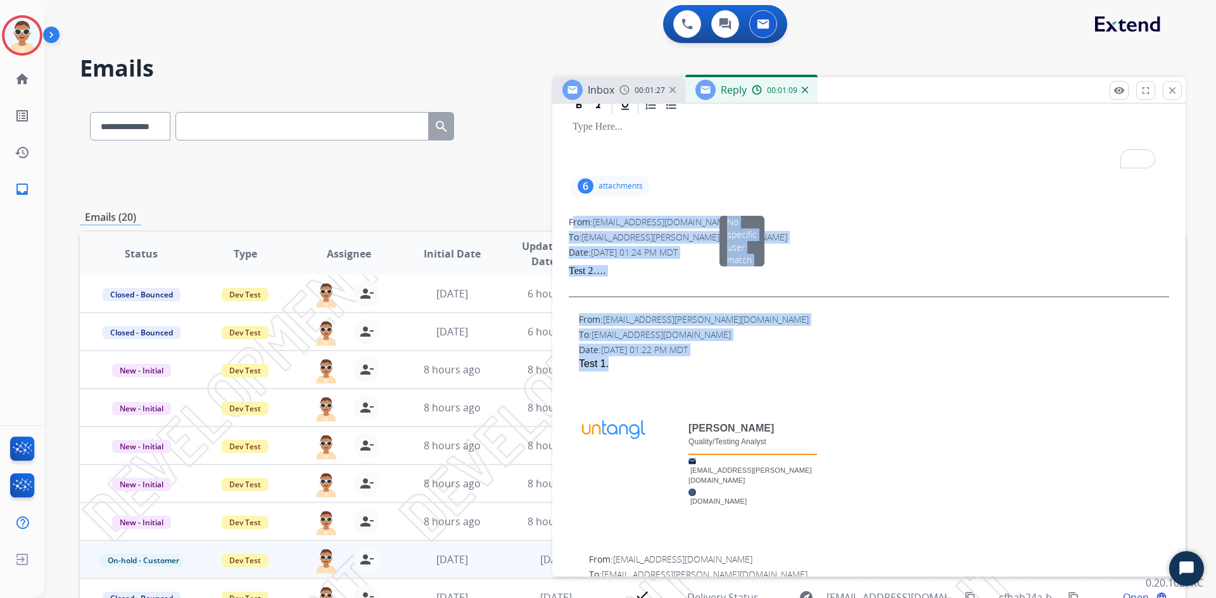
drag, startPoint x: 595, startPoint y: 365, endPoint x: 598, endPoint y: 220, distance: 145.7
click at [598, 220] on div "From: [EMAIL_ADDRESS][DOMAIN_NAME] No specific user match To: [EMAIL_ADDRESS][P…" at bounding box center [868, 591] width 603 height 752
click at [613, 227] on span "[EMAIL_ADDRESS][DOMAIN_NAME] No specific user match" at bounding box center [662, 222] width 139 height 12
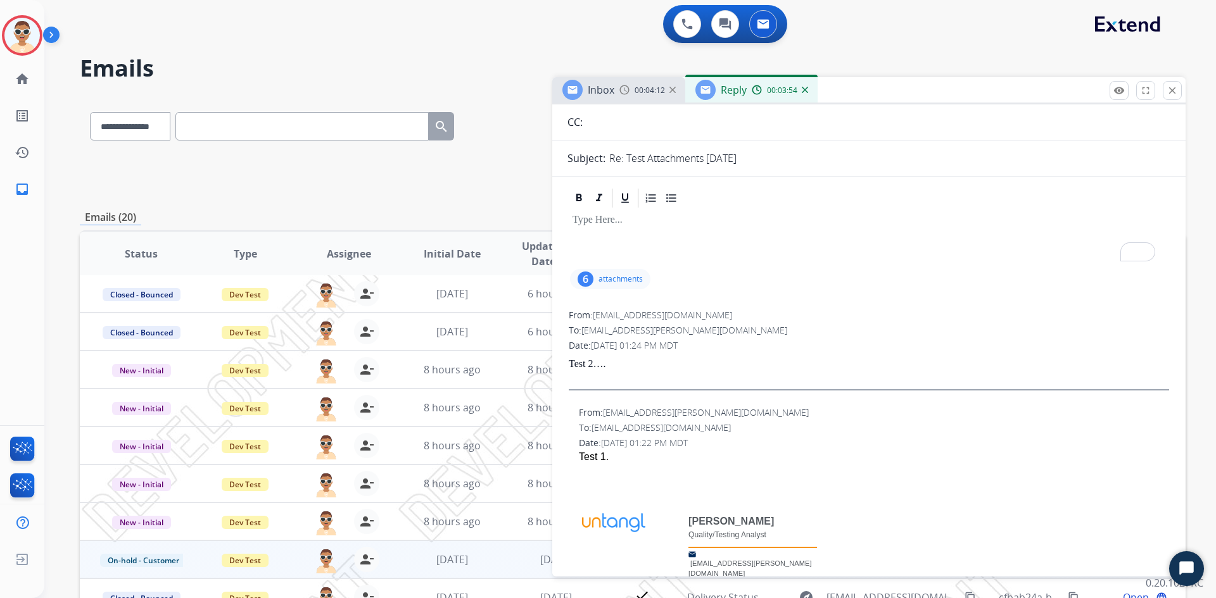
scroll to position [190, 0]
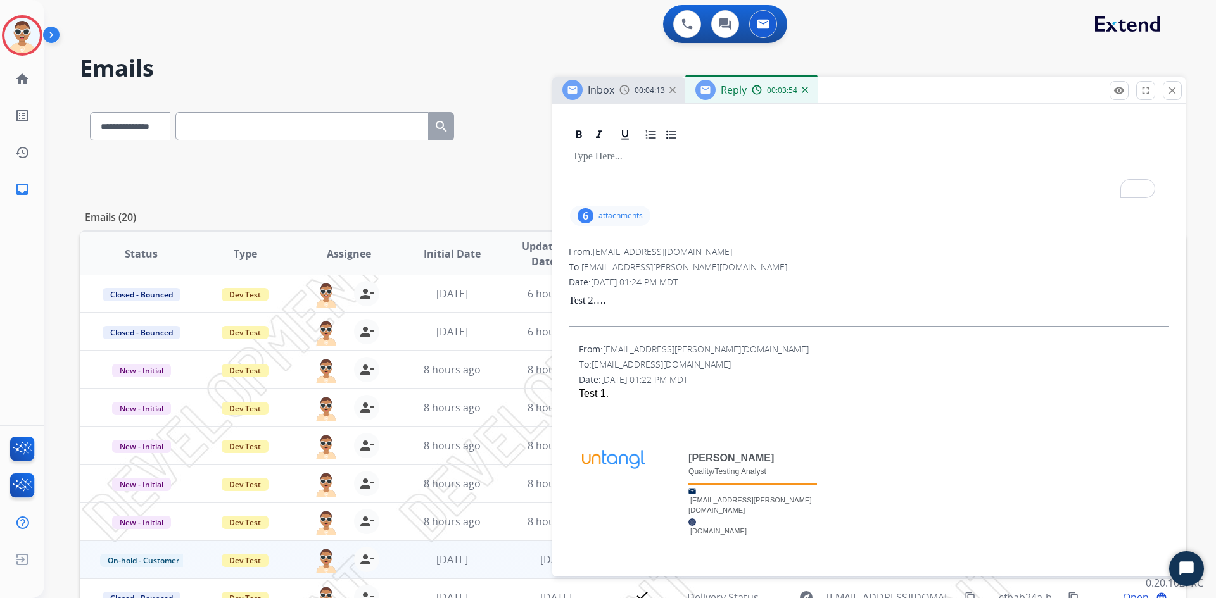
click at [627, 222] on div "6 attachments" at bounding box center [610, 216] width 80 height 20
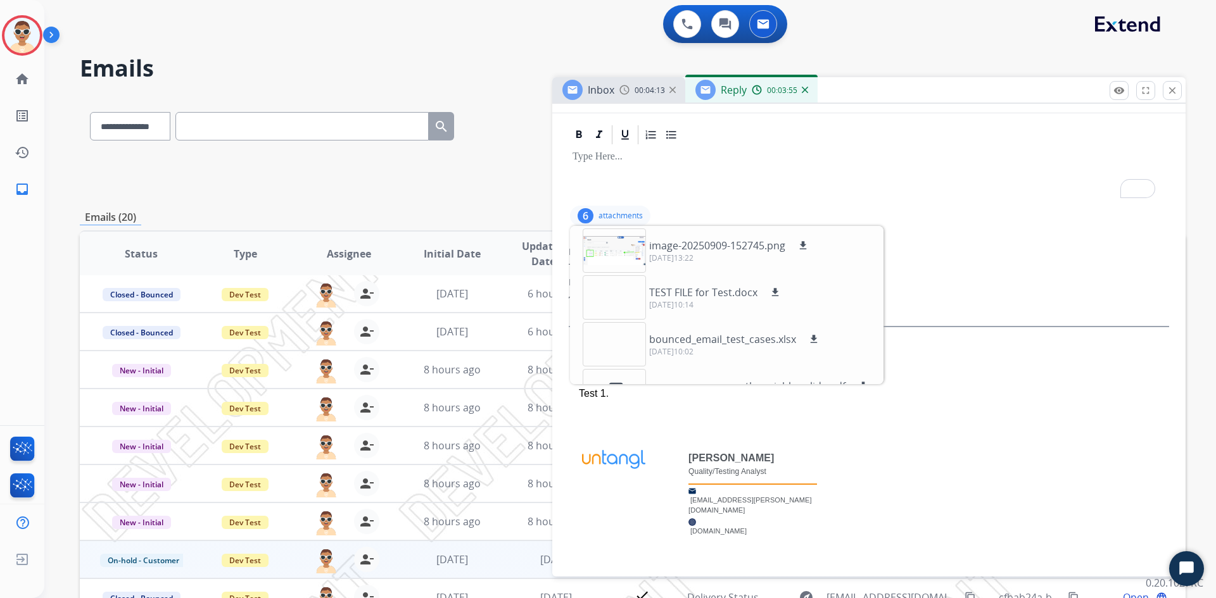
click at [628, 217] on p "attachments" at bounding box center [620, 216] width 44 height 10
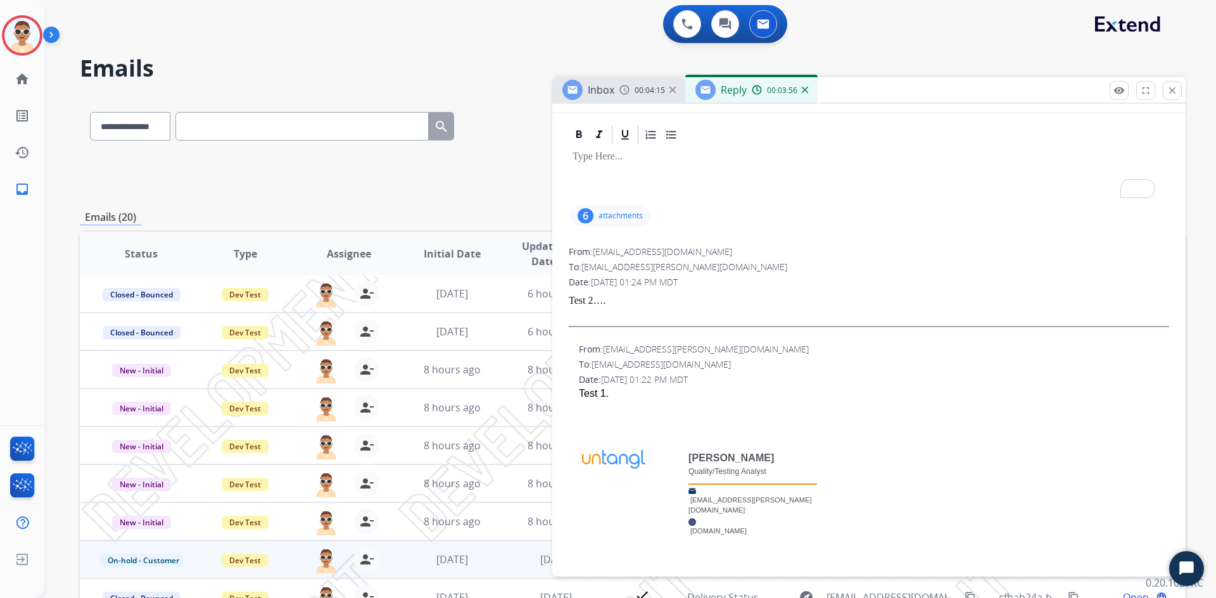
scroll to position [0, 0]
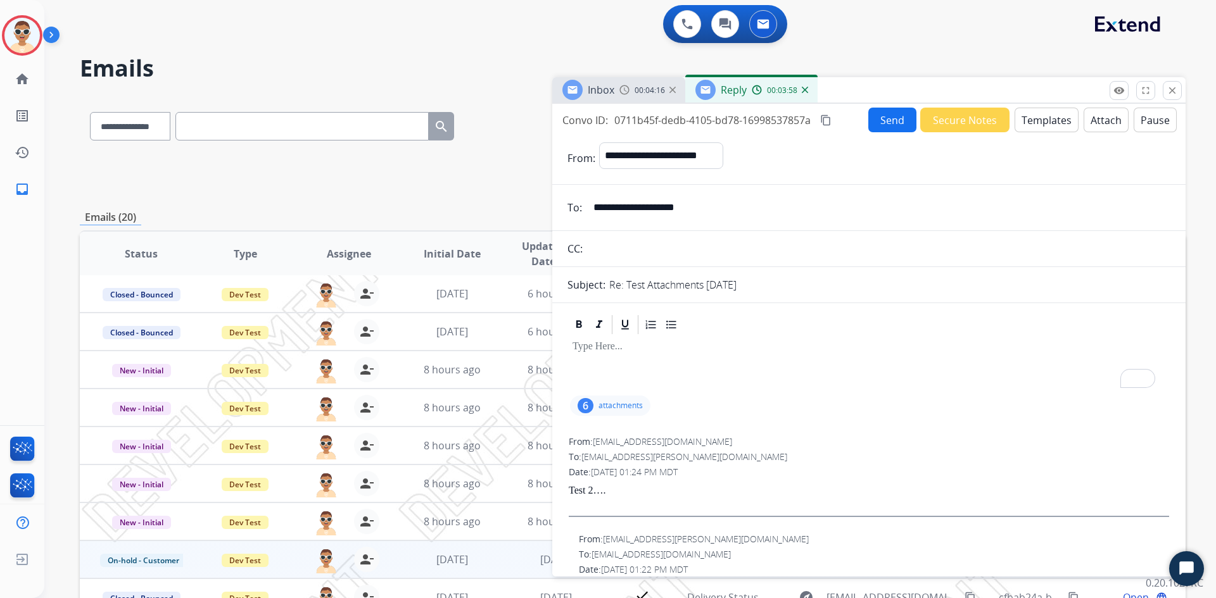
click at [608, 347] on p "To enrich screen reader interactions, please activate Accessibility in Grammarl…" at bounding box center [868, 346] width 593 height 11
click at [631, 411] on p "attachments" at bounding box center [620, 406] width 44 height 10
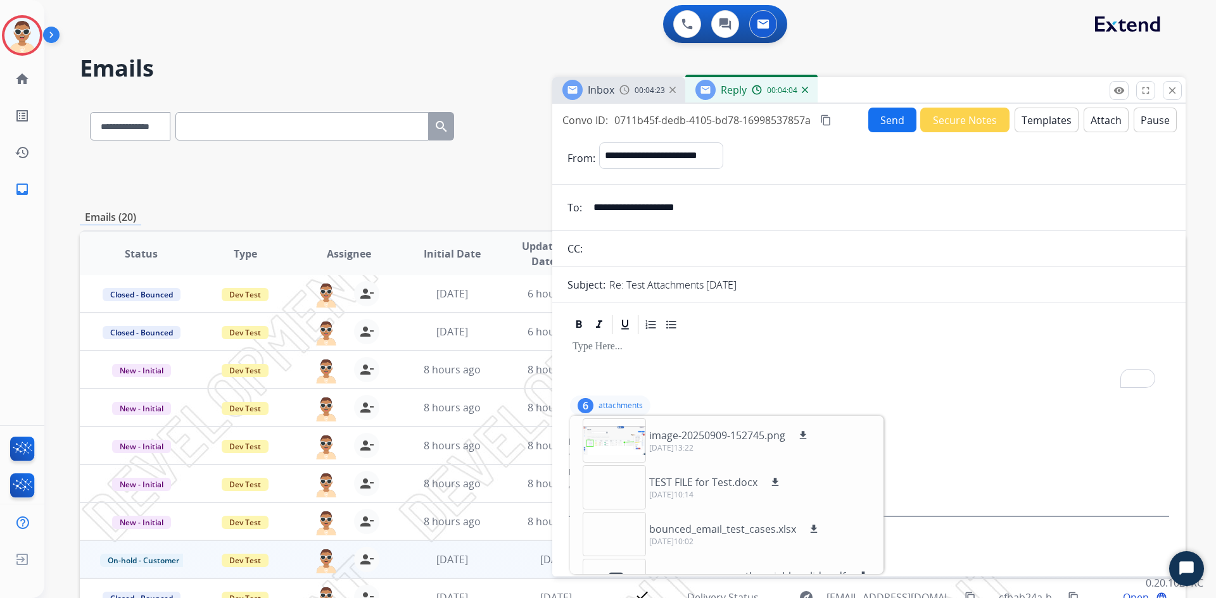
click at [631, 411] on p "attachments" at bounding box center [620, 406] width 44 height 10
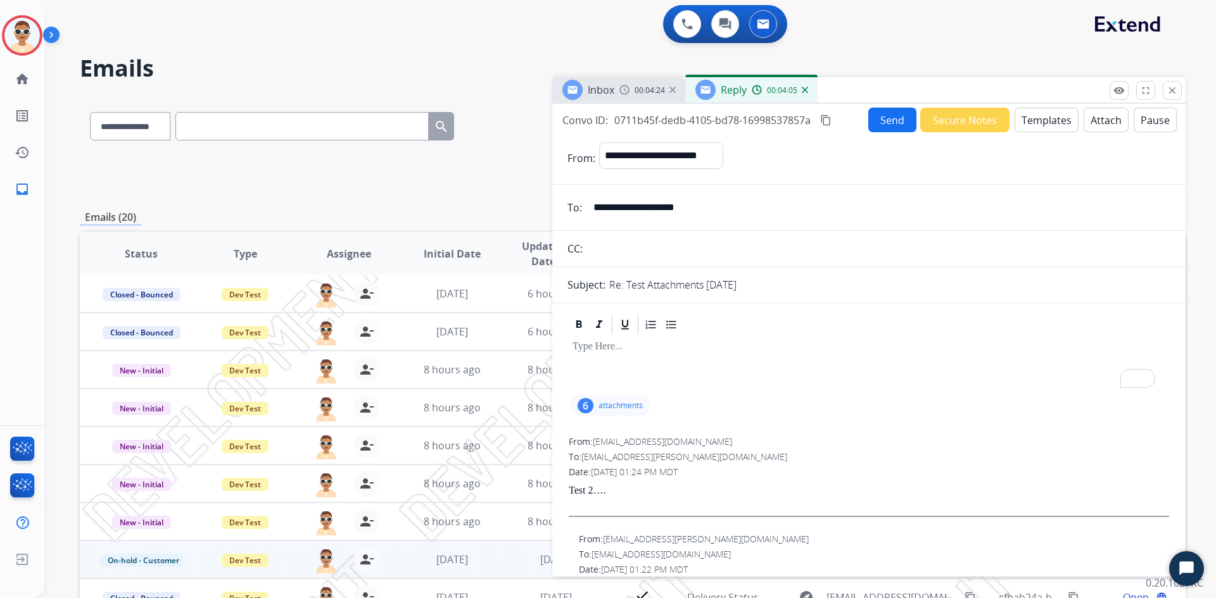
click at [631, 411] on p "attachments" at bounding box center [620, 406] width 44 height 10
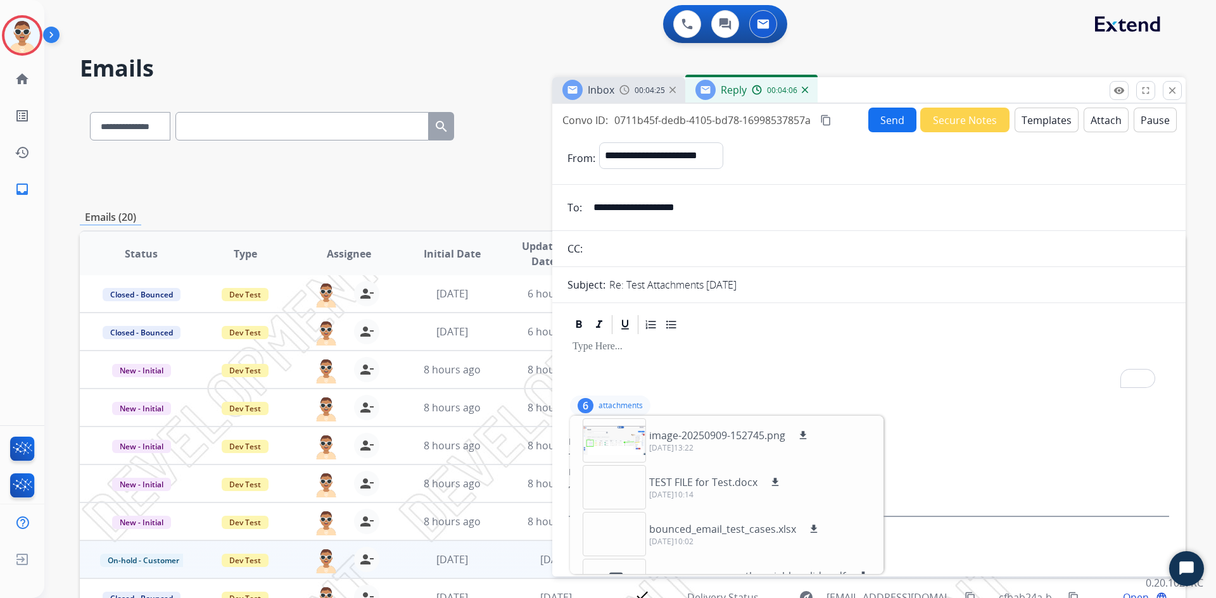
click at [631, 411] on p "attachments" at bounding box center [620, 406] width 44 height 10
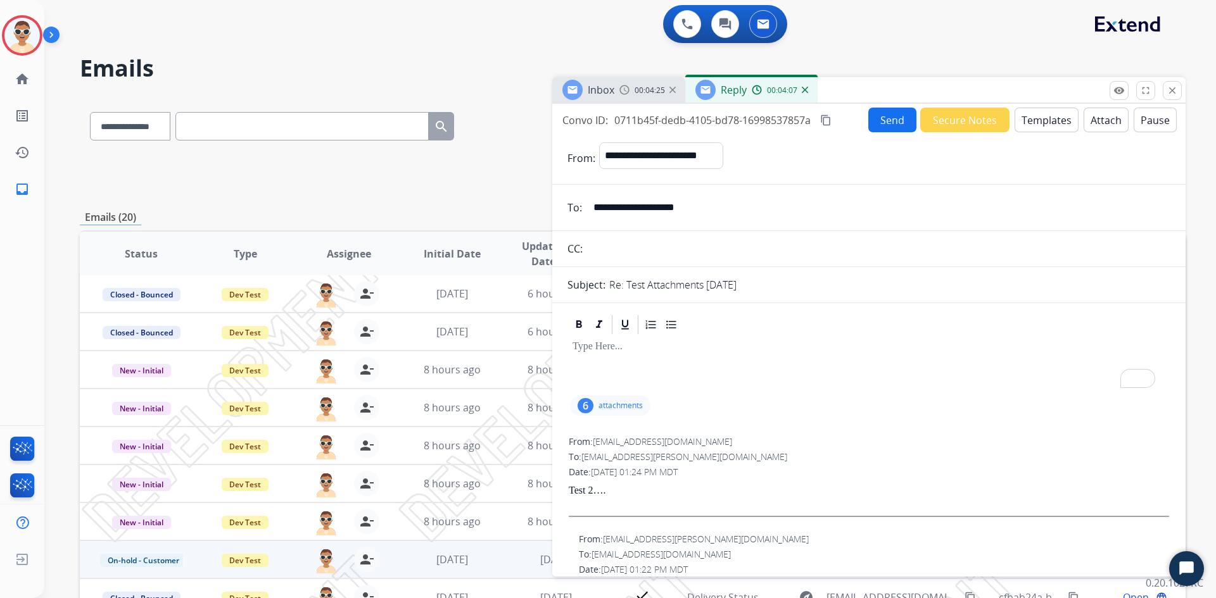
click at [631, 411] on p "attachments" at bounding box center [620, 406] width 44 height 10
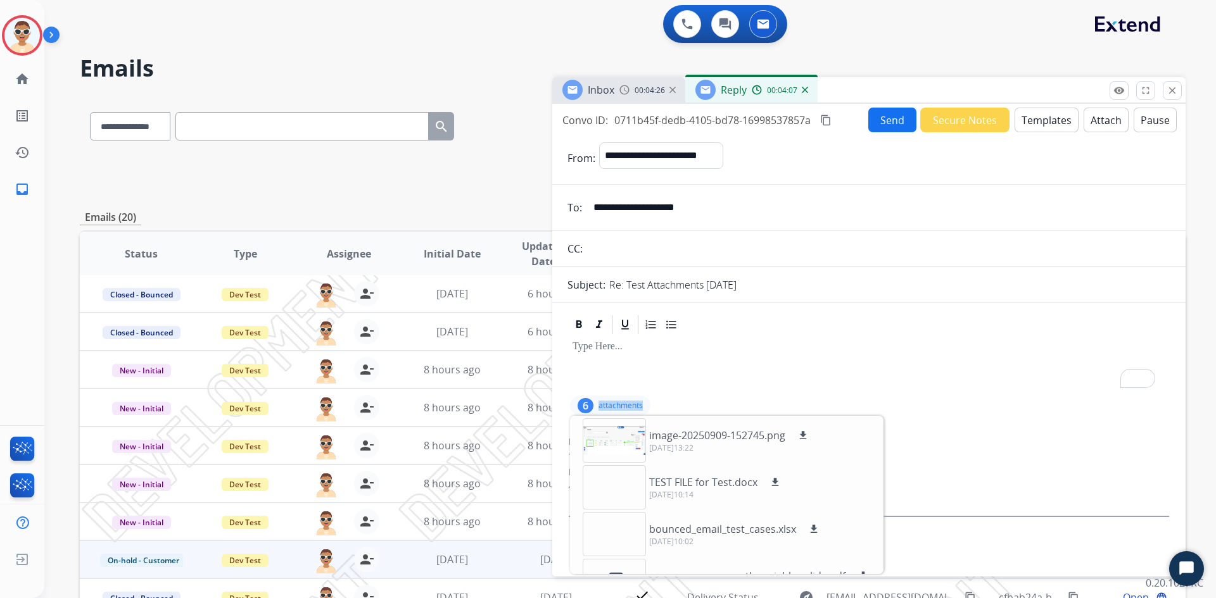
click at [631, 411] on p "attachments" at bounding box center [620, 406] width 44 height 10
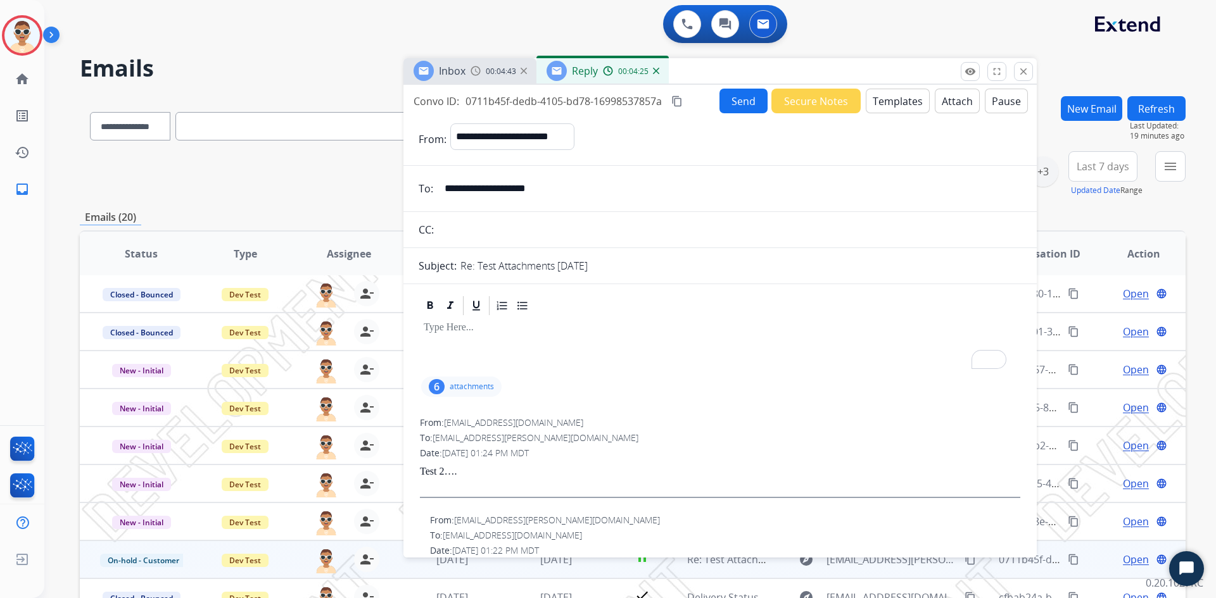
drag, startPoint x: 936, startPoint y: 96, endPoint x: 793, endPoint y: 77, distance: 144.4
click at [793, 77] on div "Inbox 00:04:43 Reply 00:04:25" at bounding box center [719, 71] width 633 height 27
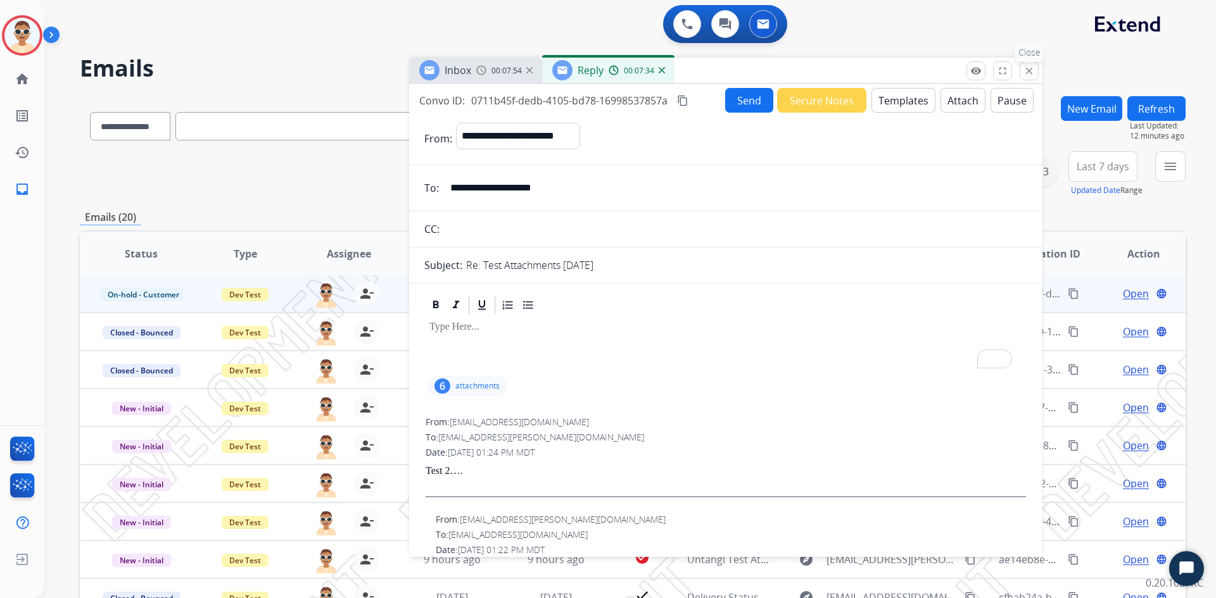
click at [1022, 70] on button "close Close" at bounding box center [1028, 70] width 19 height 19
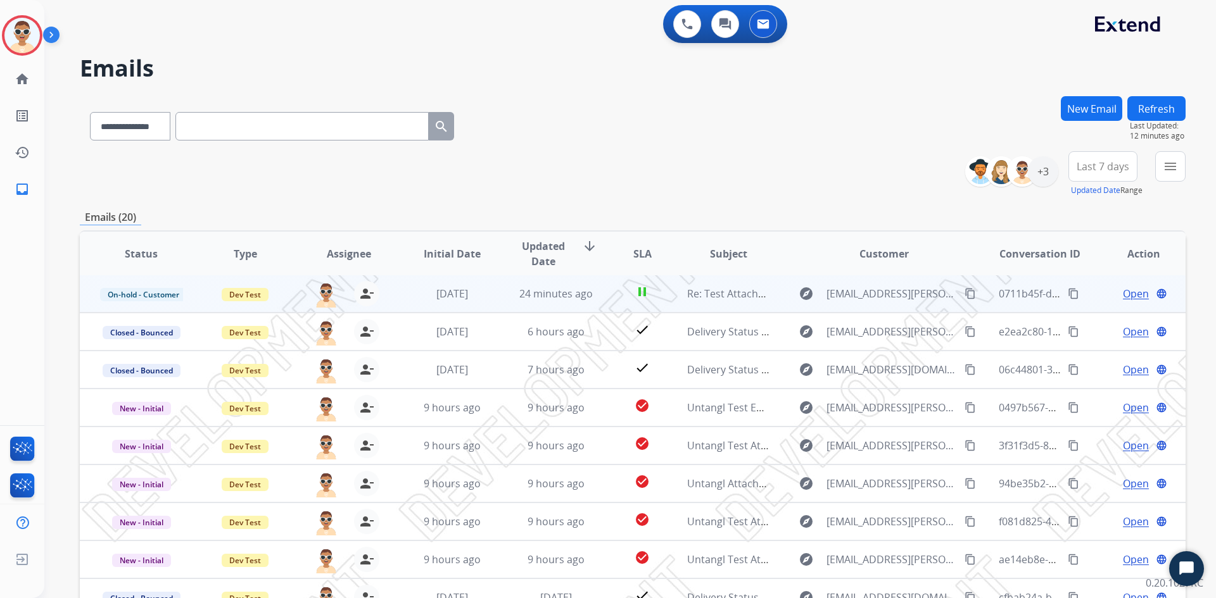
click at [1123, 294] on span "Open" at bounding box center [1136, 293] width 26 height 15
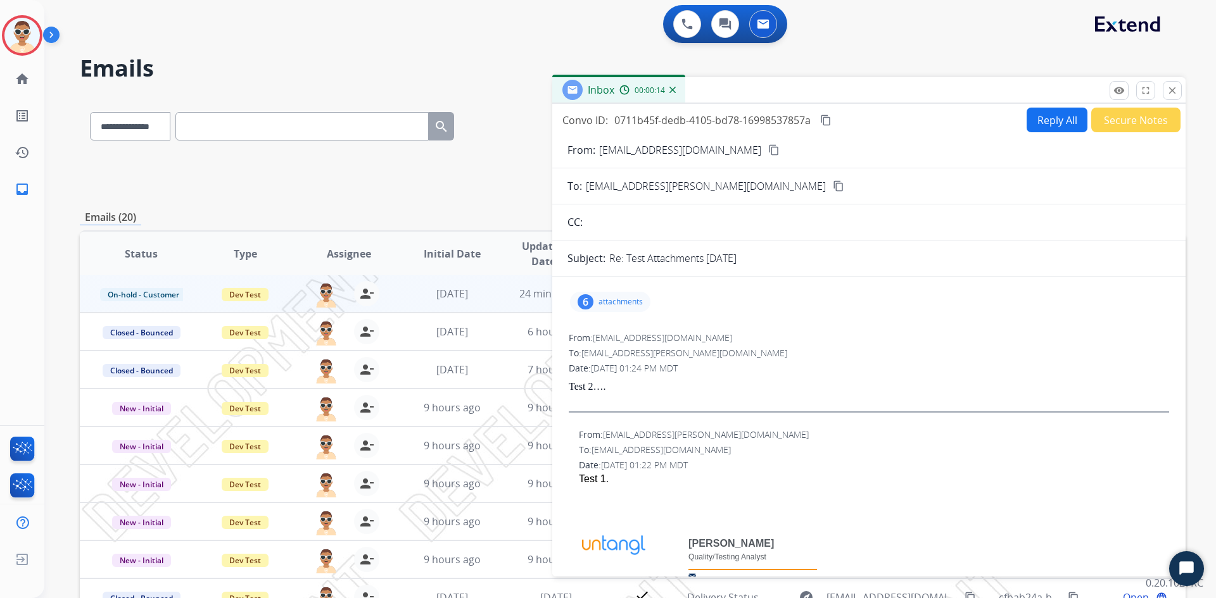
click at [632, 258] on p "Re: Test Attachments [DATE]" at bounding box center [672, 258] width 127 height 15
drag, startPoint x: 632, startPoint y: 258, endPoint x: 660, endPoint y: 260, distance: 27.9
click at [660, 260] on p "Re: Test Attachments [DATE]" at bounding box center [672, 258] width 127 height 15
copy p "Test Attachments"
click at [1028, 122] on button "Reply All" at bounding box center [1056, 120] width 61 height 25
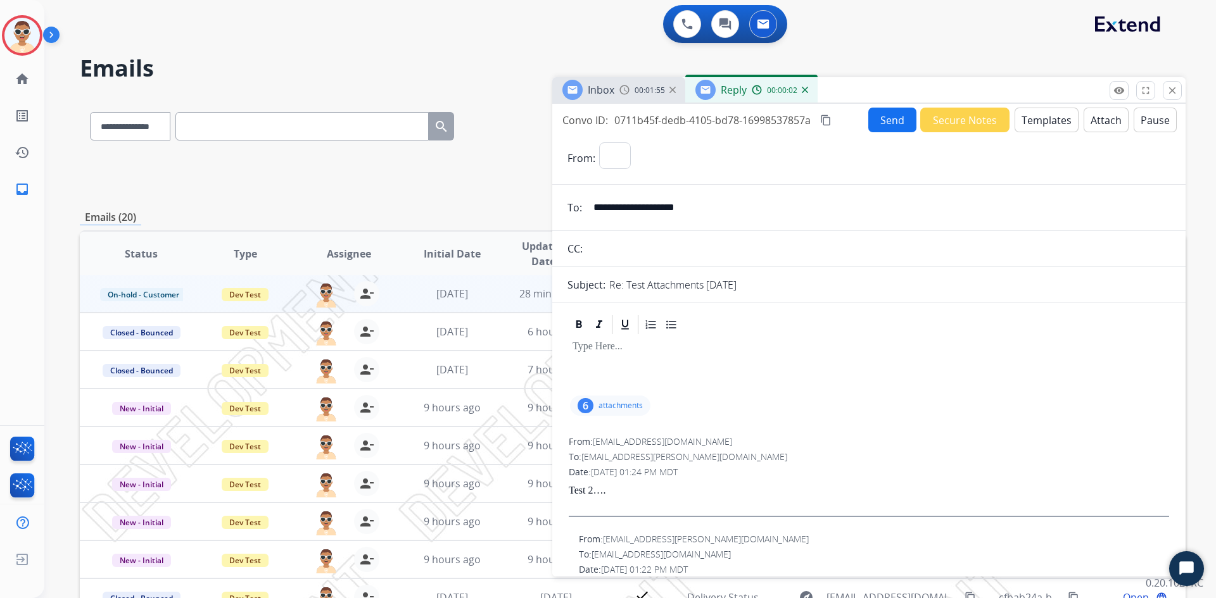
select select "**********"
click at [657, 353] on p "To enrich screen reader interactions, please activate Accessibility in Grammarl…" at bounding box center [868, 346] width 593 height 11
click at [892, 121] on button "Send" at bounding box center [892, 120] width 48 height 25
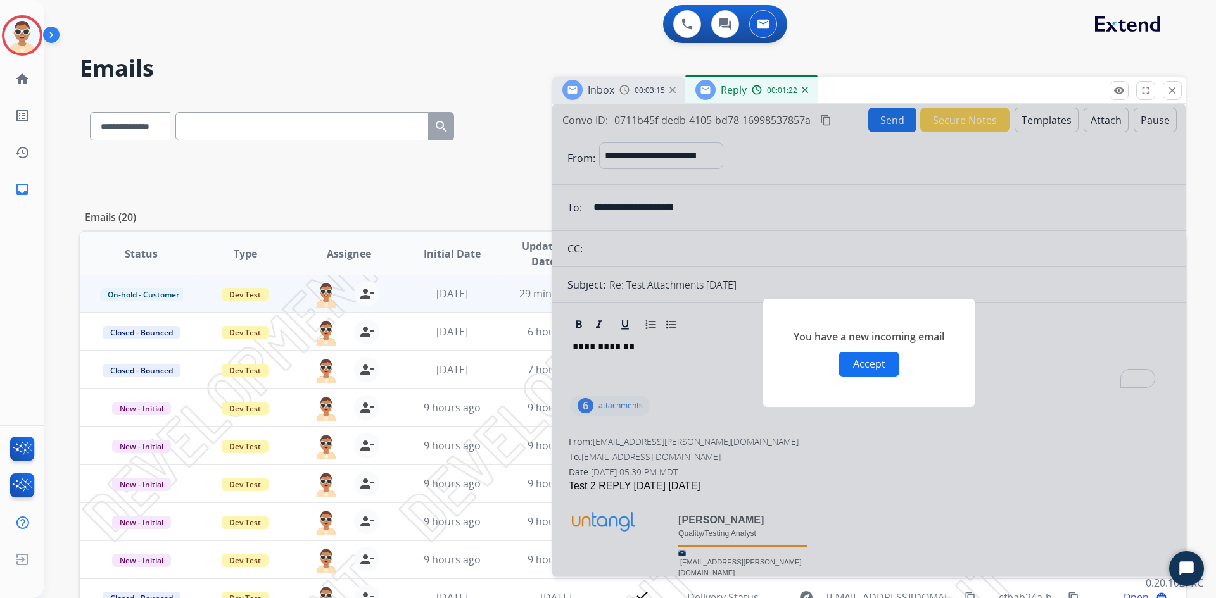
click at [854, 366] on button "Accept" at bounding box center [868, 364] width 61 height 25
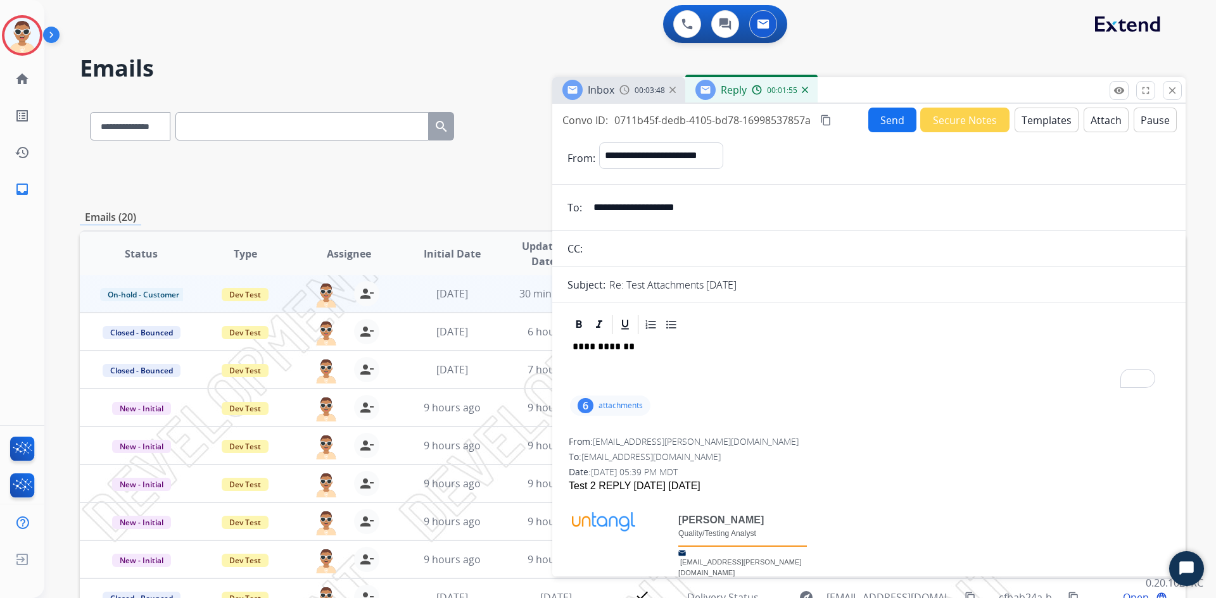
click at [885, 128] on button "Send" at bounding box center [892, 120] width 48 height 25
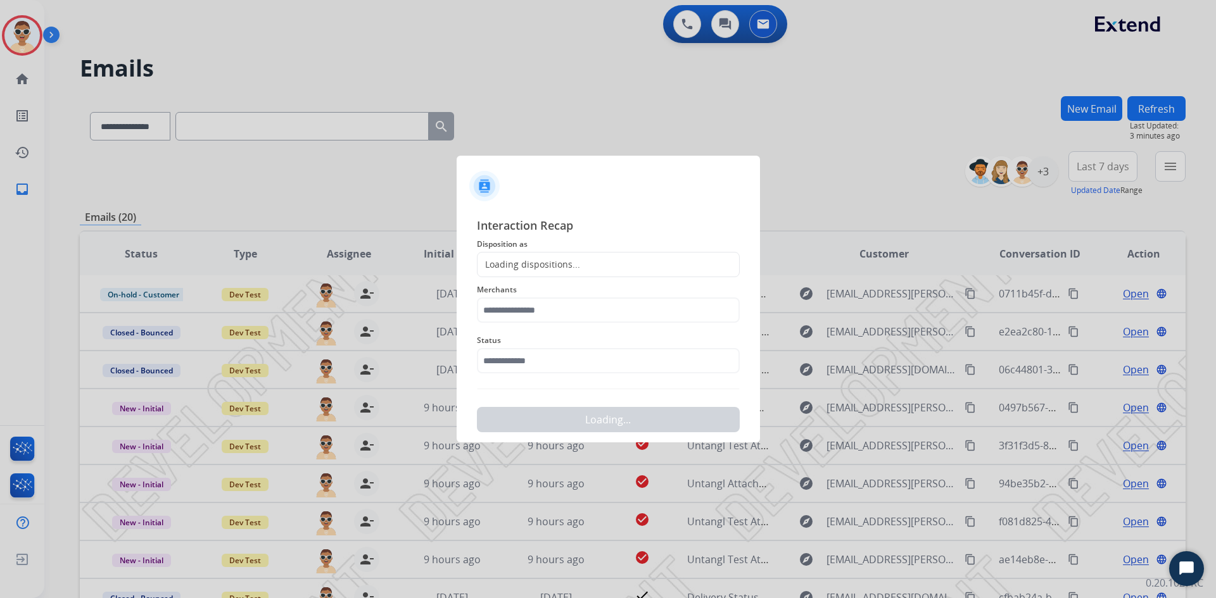
click at [619, 253] on div "Loading dispositions..." at bounding box center [608, 264] width 263 height 25
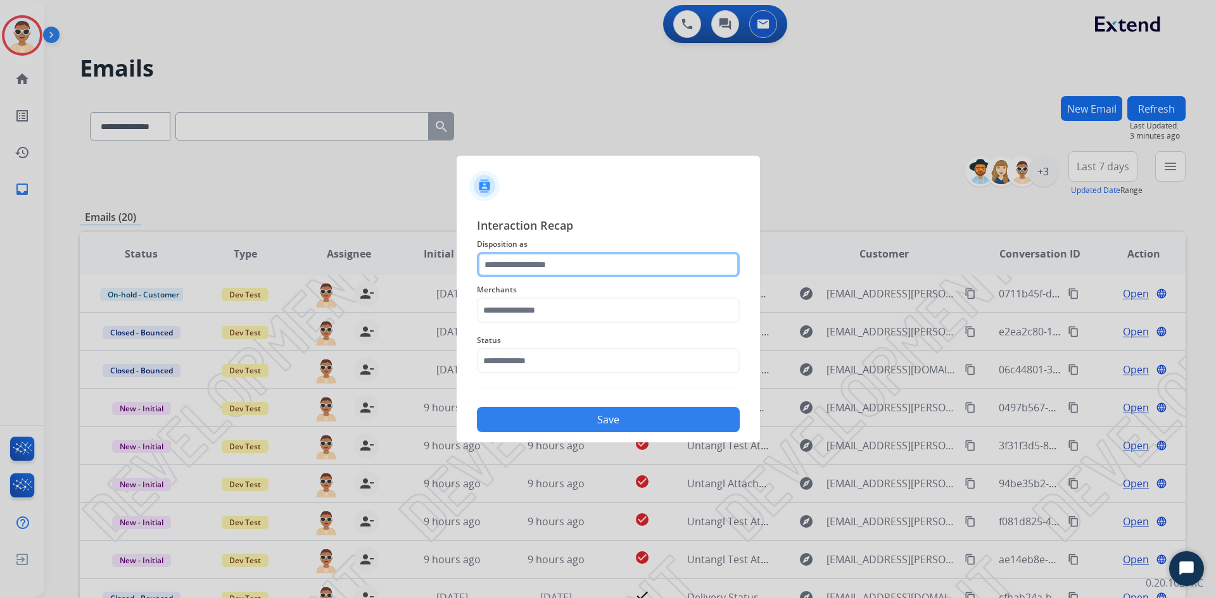
click at [605, 277] on input "text" at bounding box center [608, 264] width 263 height 25
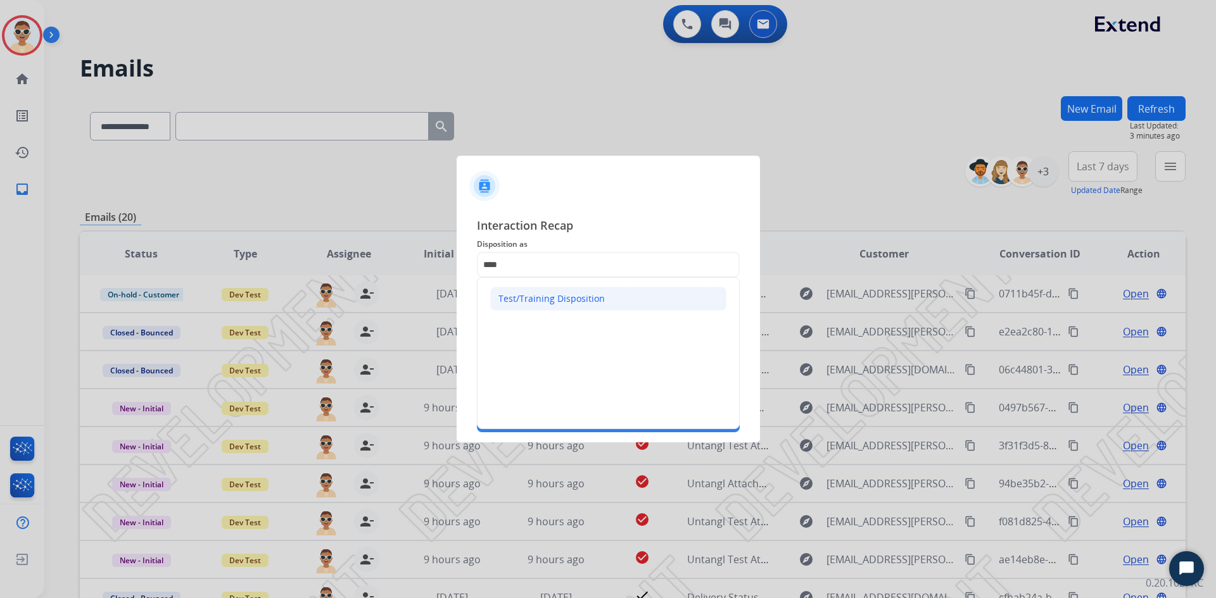
click at [564, 299] on div "Test/Training Disposition" at bounding box center [551, 299] width 106 height 13
type input "**********"
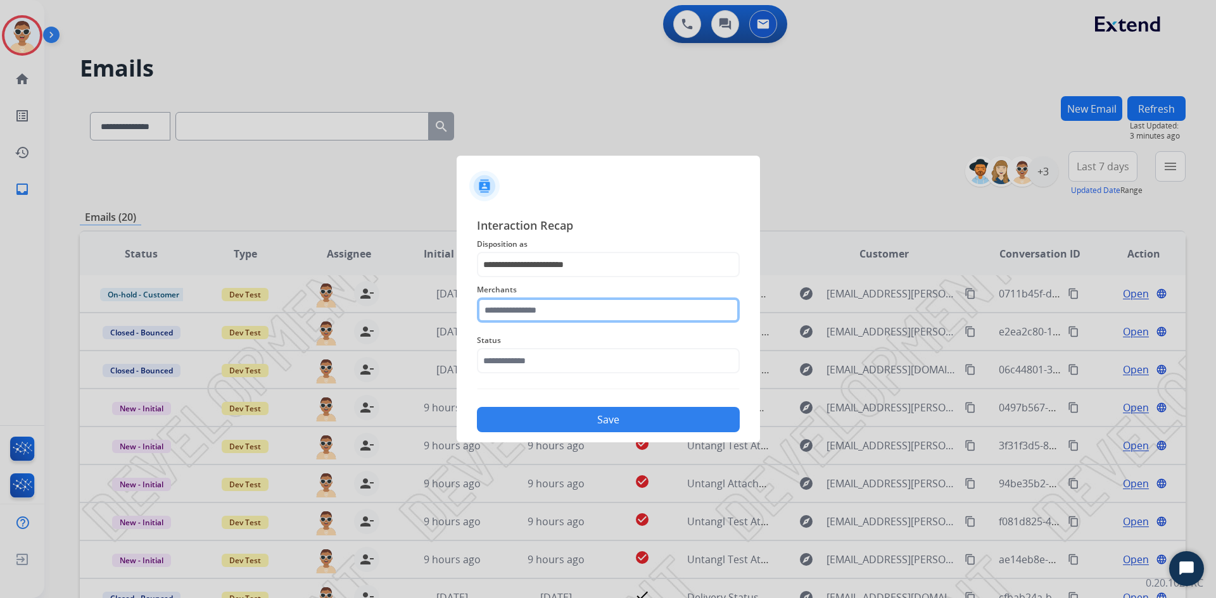
click at [564, 299] on input "text" at bounding box center [608, 310] width 263 height 25
type input "*********"
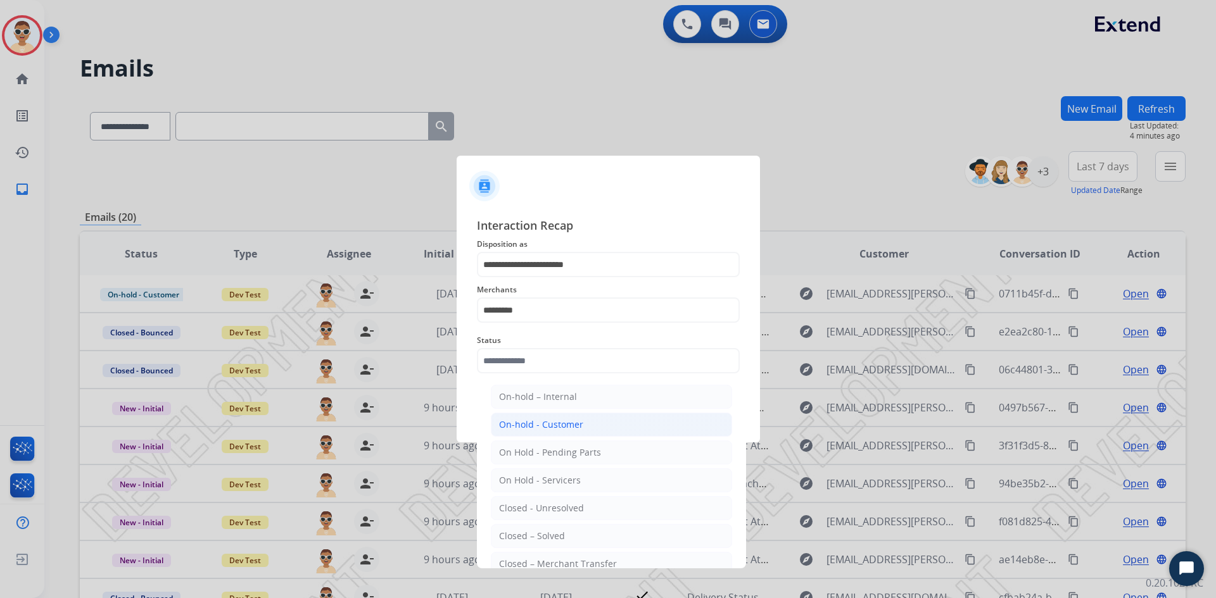
click at [576, 430] on div "On-hold - Customer" at bounding box center [541, 425] width 84 height 13
type input "**********"
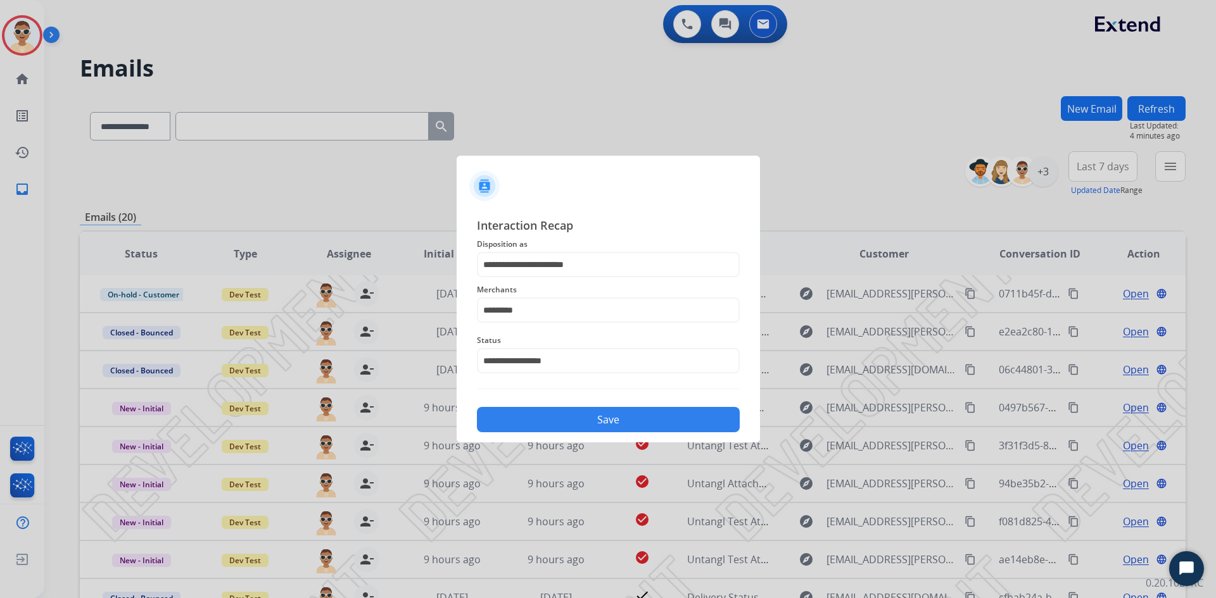
click at [574, 425] on button "Save" at bounding box center [608, 419] width 263 height 25
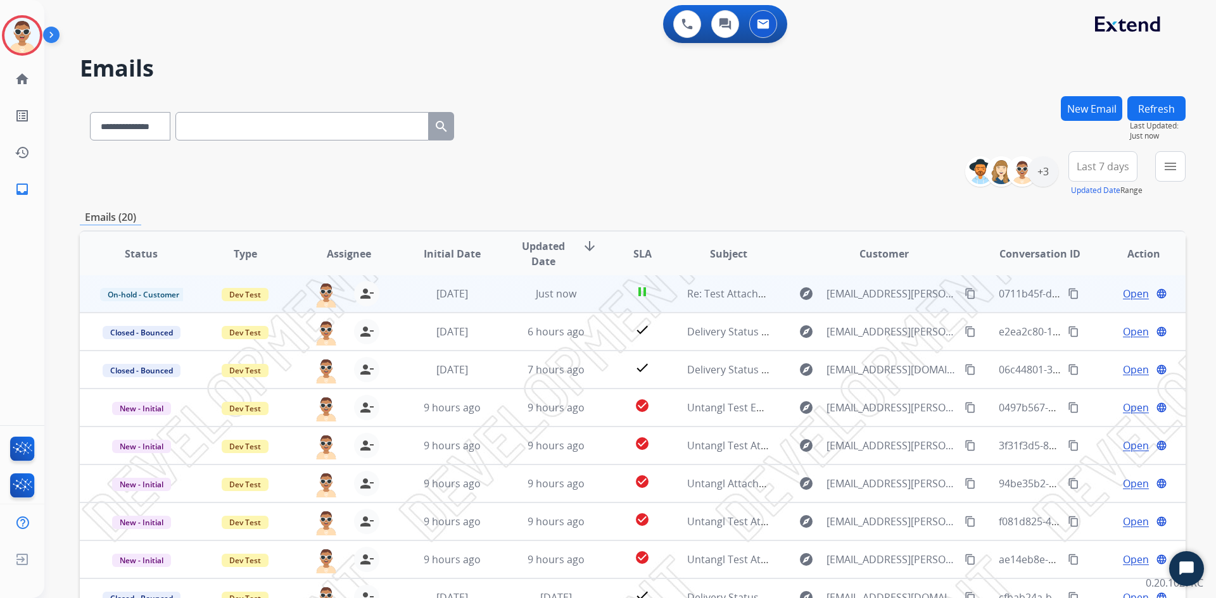
click at [1124, 293] on span "Open" at bounding box center [1136, 293] width 26 height 15
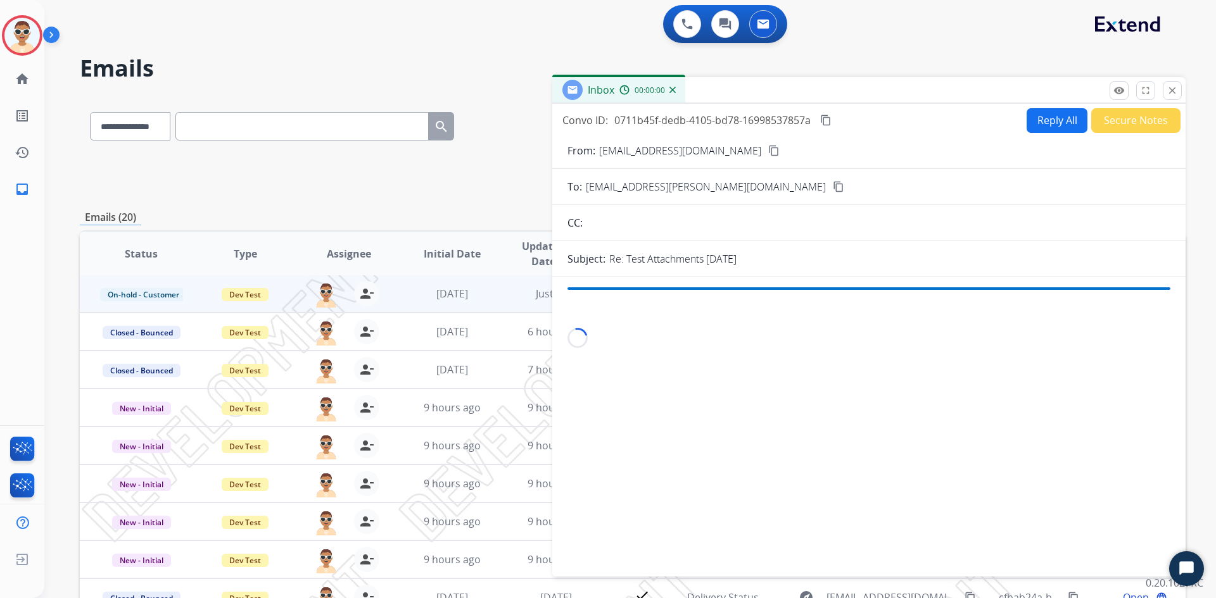
click at [1040, 121] on button "Reply All" at bounding box center [1056, 120] width 61 height 25
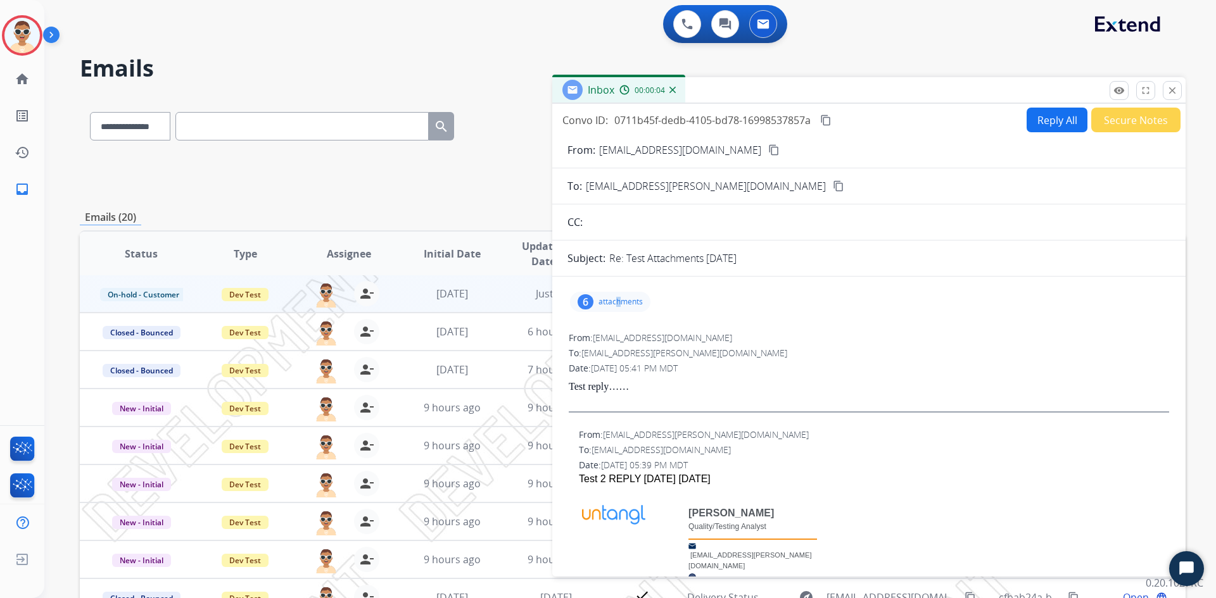
click at [620, 299] on p "attachments" at bounding box center [620, 302] width 44 height 10
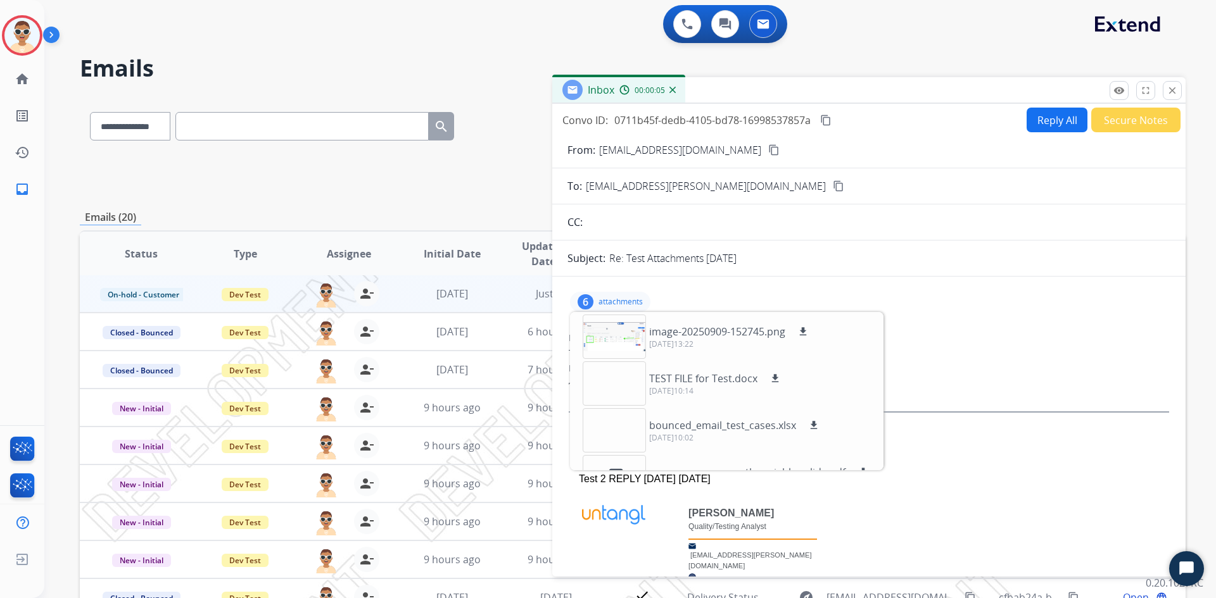
click at [710, 298] on div "6 attachments image-20250909-152745.png download [DATE]13:22 TEST FILE for Test…" at bounding box center [868, 302] width 603 height 30
click at [1048, 351] on div "To: [EMAIL_ADDRESS][PERSON_NAME][DOMAIN_NAME]" at bounding box center [869, 353] width 600 height 13
click at [627, 305] on p "attachments" at bounding box center [620, 302] width 44 height 10
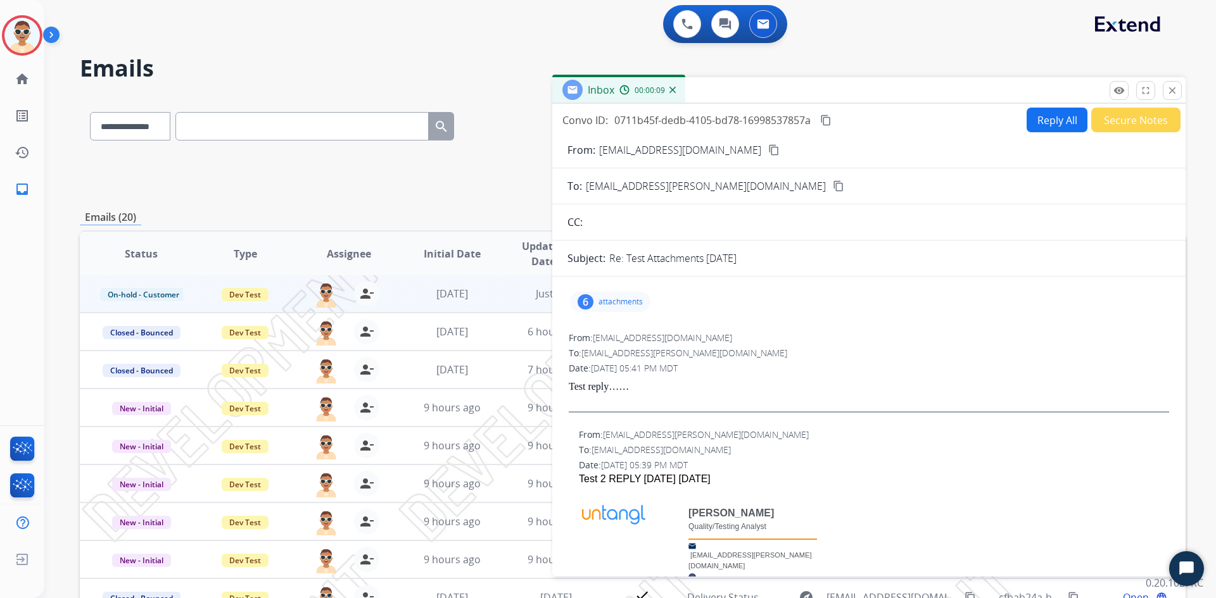
click at [1051, 117] on button "Reply All" at bounding box center [1056, 120] width 61 height 25
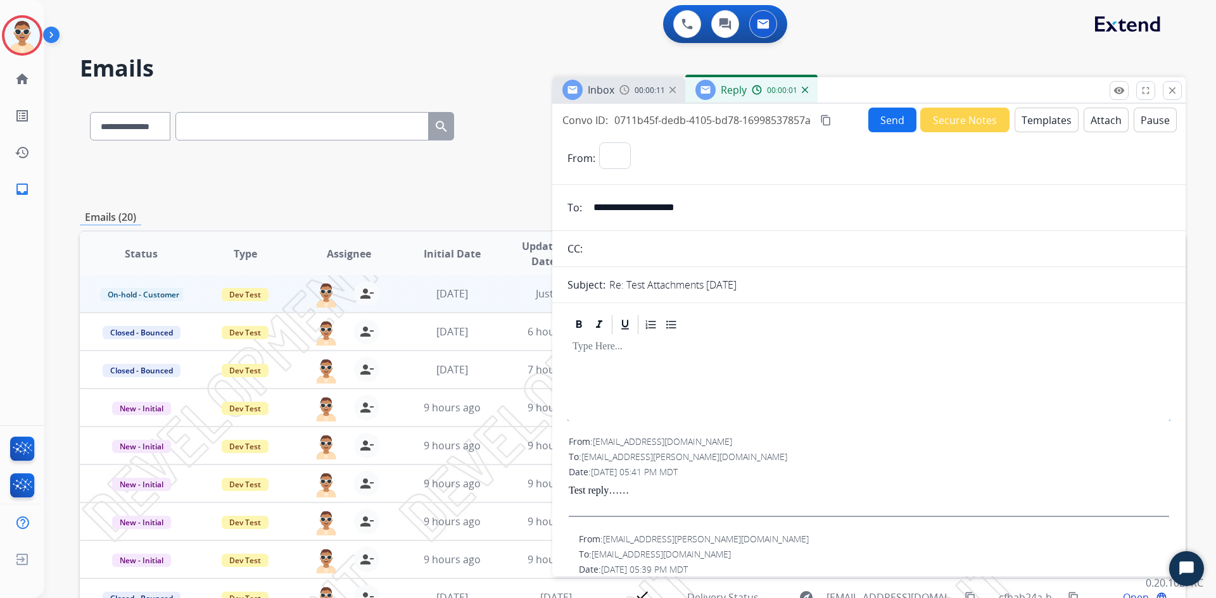
click at [631, 353] on div at bounding box center [868, 378] width 603 height 85
select select "**********"
click at [886, 122] on button "Send" at bounding box center [892, 120] width 48 height 25
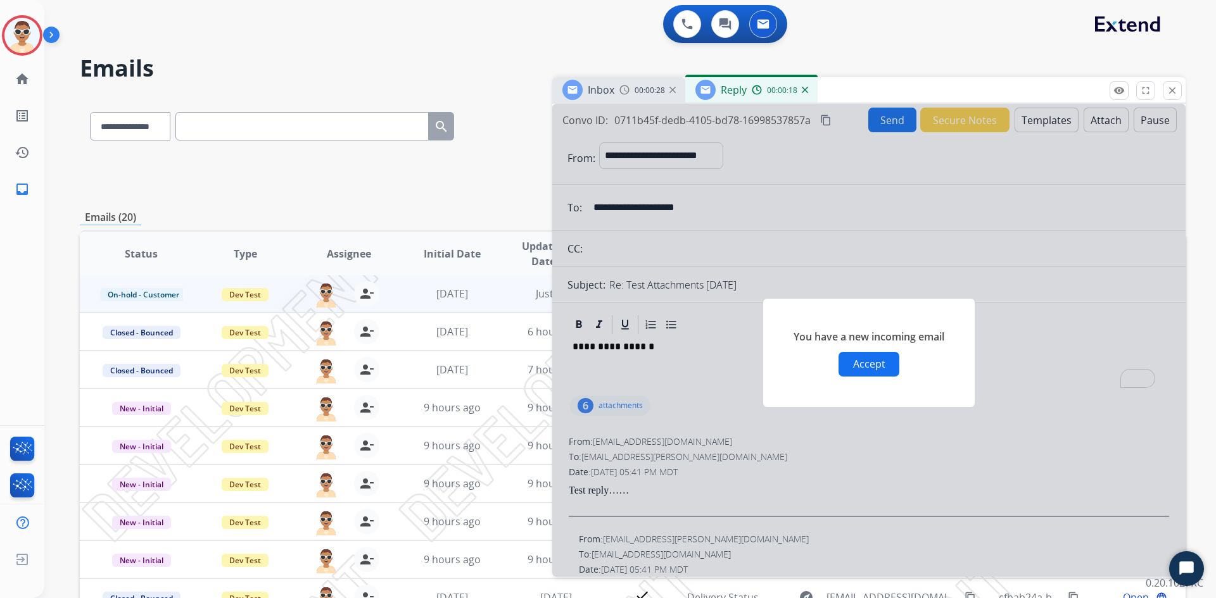
click at [866, 358] on button "Accept" at bounding box center [868, 364] width 61 height 25
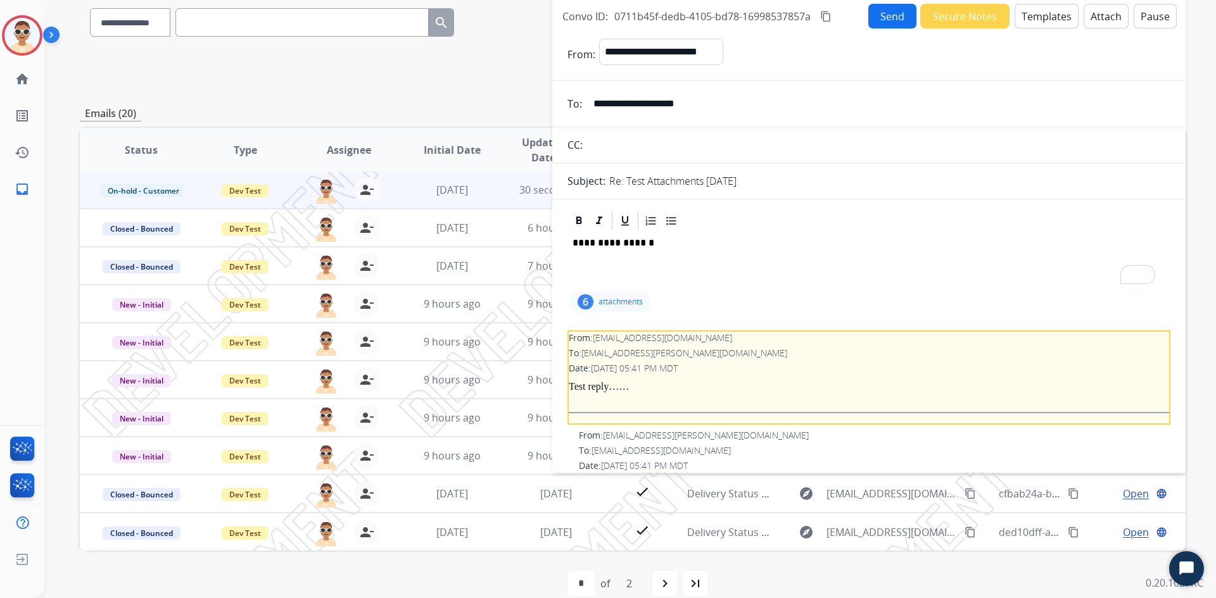
click at [619, 298] on p "attachments" at bounding box center [620, 302] width 44 height 10
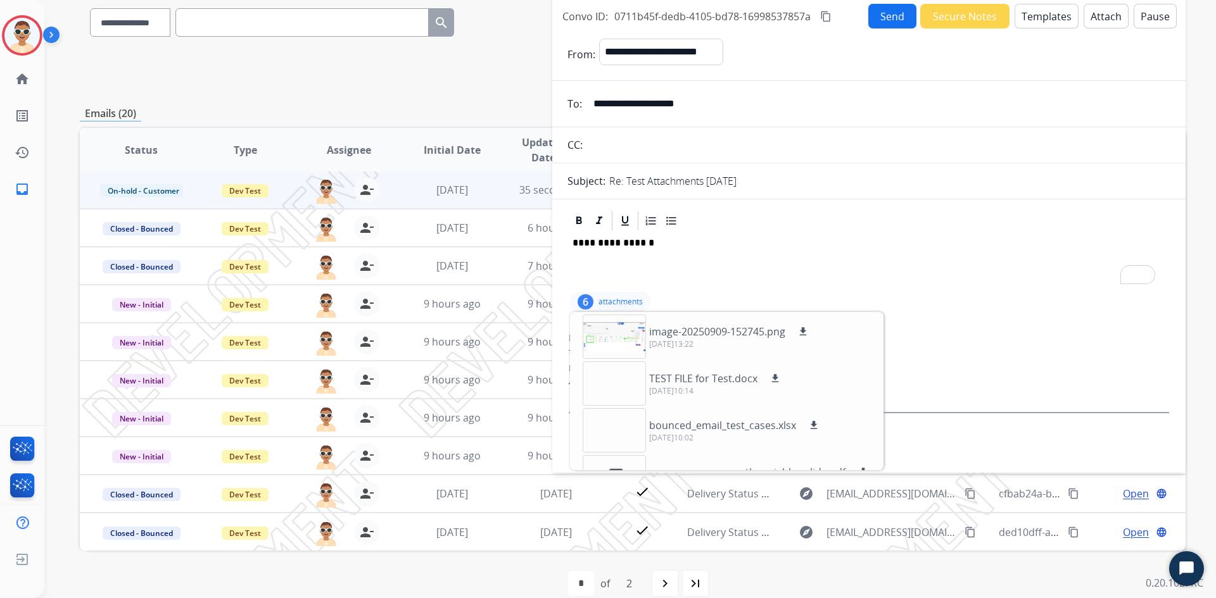
click at [702, 266] on div "**********" at bounding box center [868, 260] width 603 height 57
click at [617, 303] on p "attachments" at bounding box center [620, 302] width 44 height 10
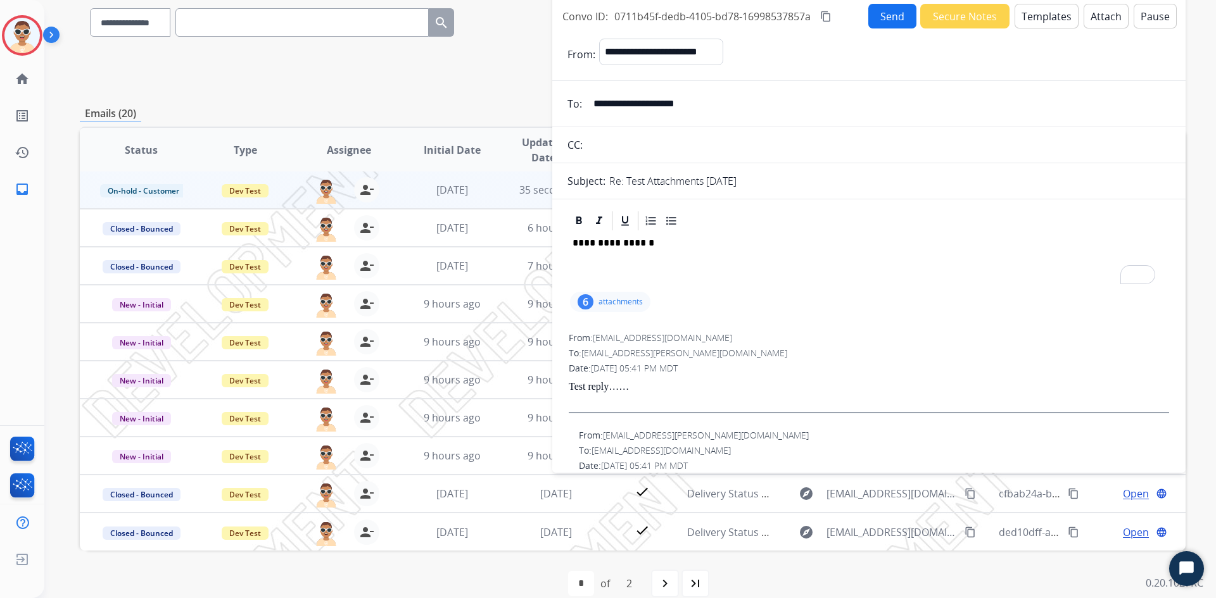
click at [634, 308] on div "6 attachments" at bounding box center [610, 302] width 80 height 20
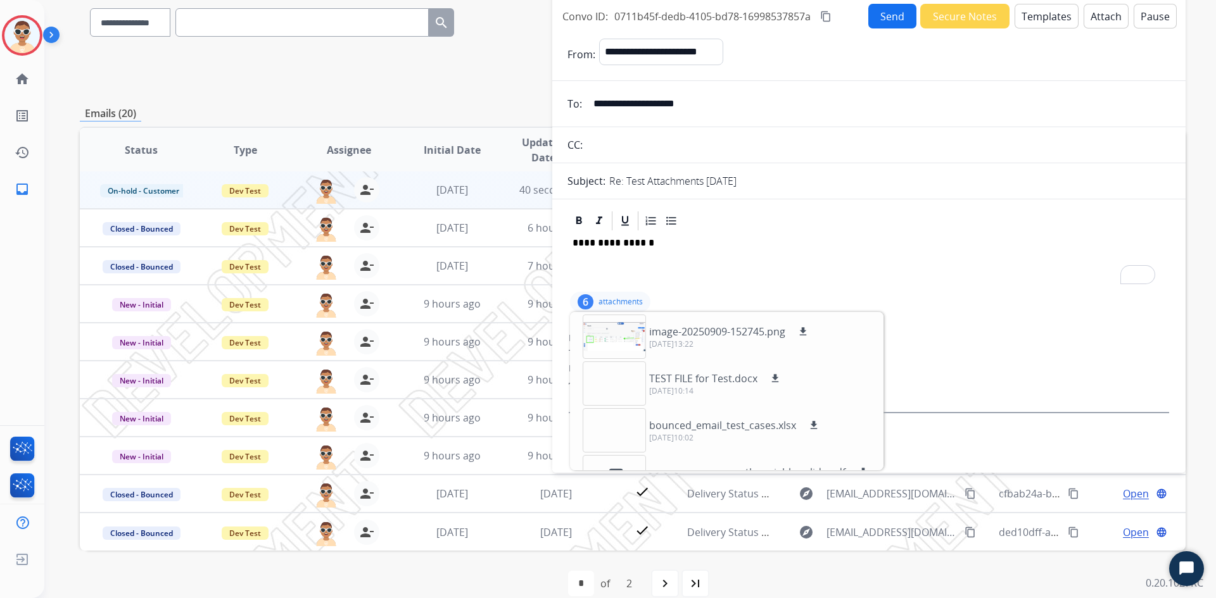
click at [634, 308] on div "6 attachments image-20250909-152745.png download [DATE]13:22 TEST FILE for Test…" at bounding box center [610, 302] width 80 height 20
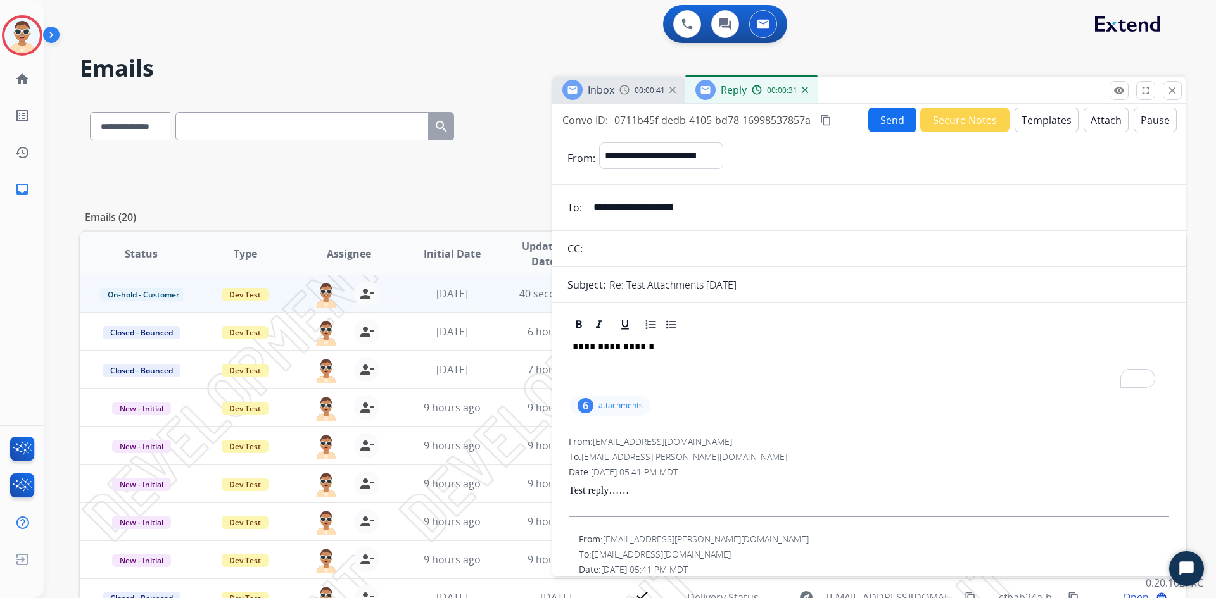
click at [800, 91] on div "00:00:31" at bounding box center [780, 89] width 56 height 11
click at [808, 91] on div "Reply 00:00:32" at bounding box center [751, 89] width 132 height 25
click at [1173, 91] on mat-icon "close" at bounding box center [1171, 90] width 11 height 11
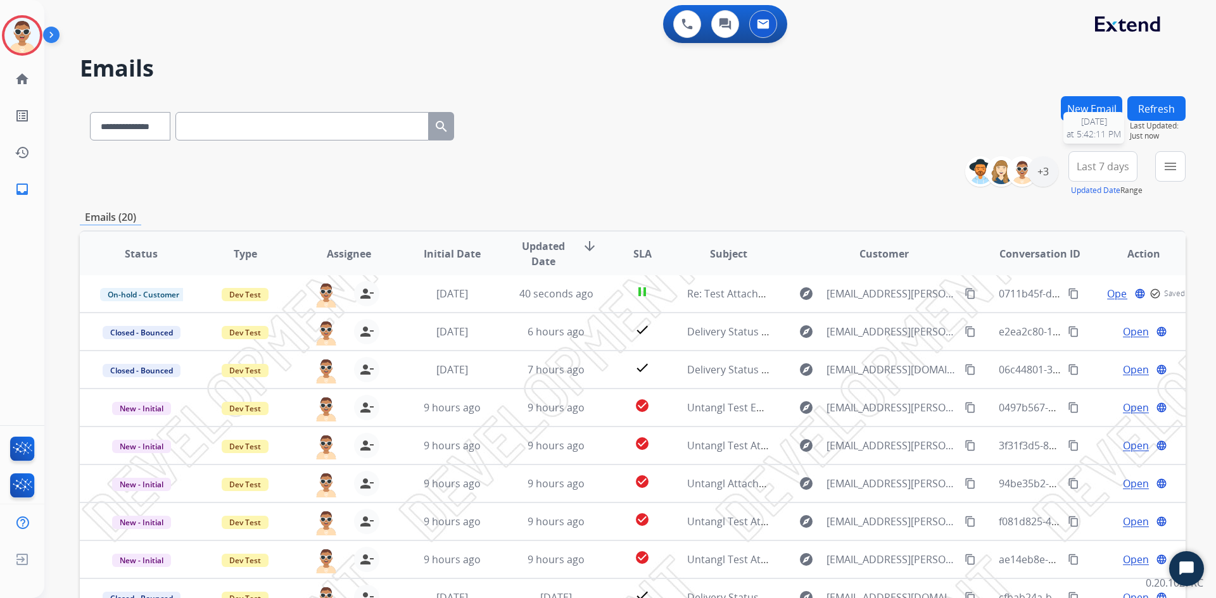
click at [1158, 114] on button "Refresh" at bounding box center [1156, 108] width 58 height 25
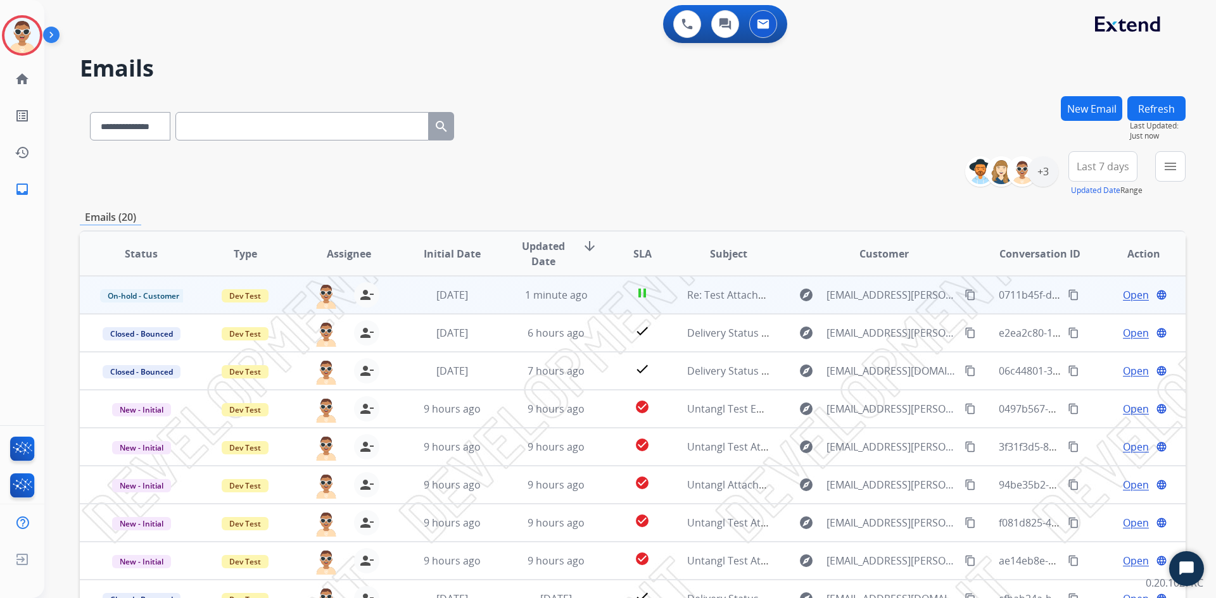
click at [1123, 296] on span "Open" at bounding box center [1136, 294] width 26 height 15
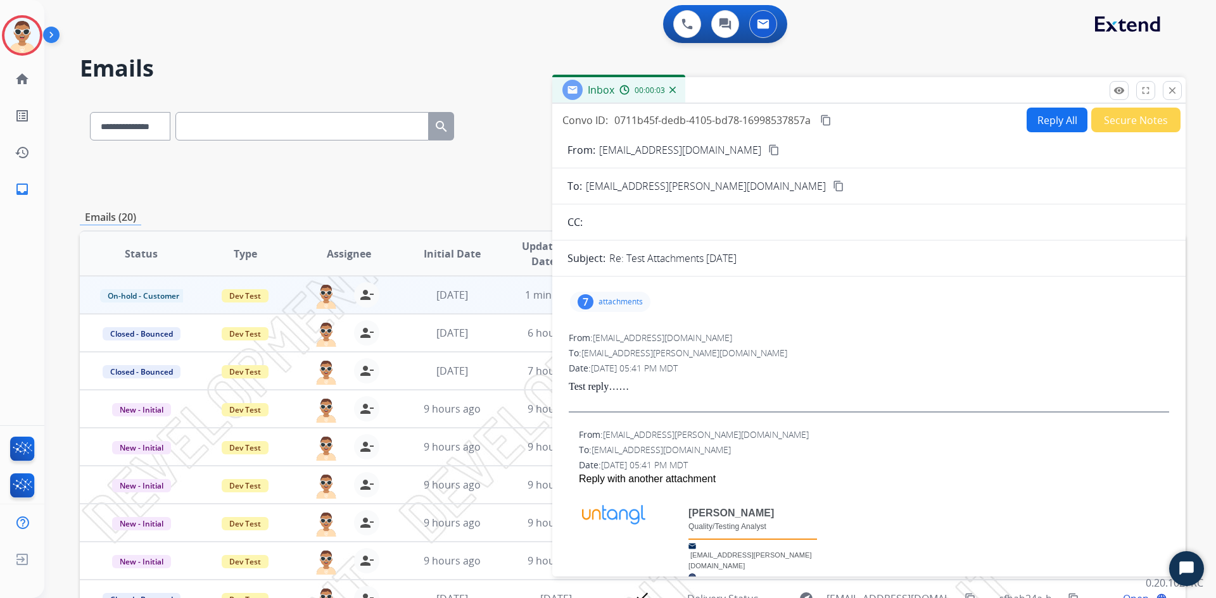
click at [629, 304] on p "attachments" at bounding box center [620, 302] width 44 height 10
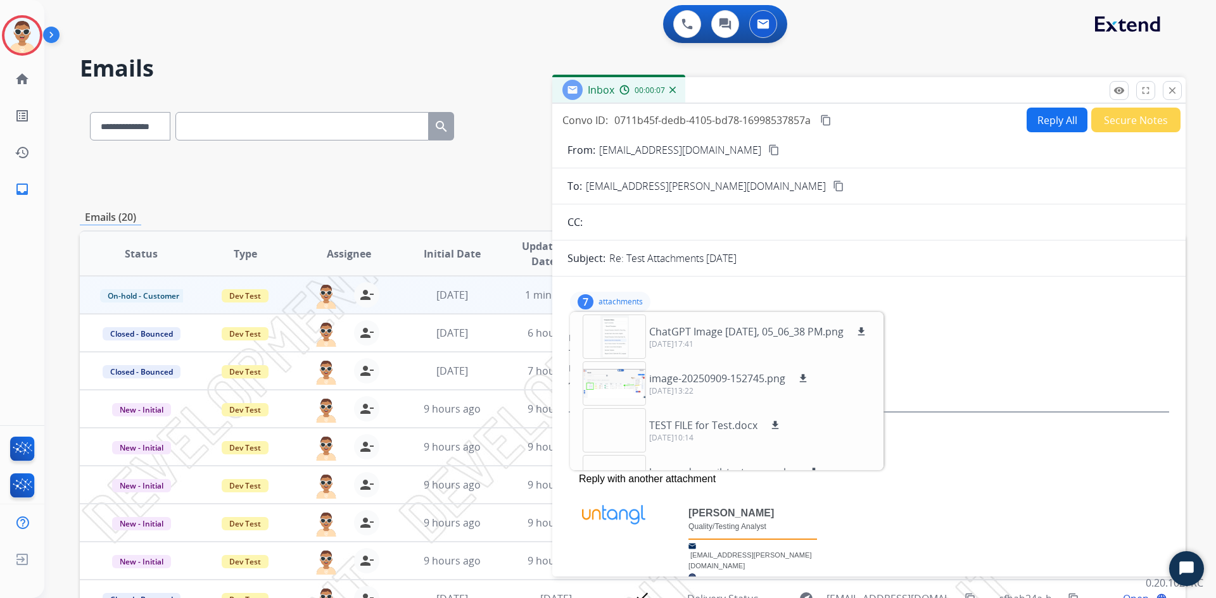
click at [631, 301] on p "attachments" at bounding box center [620, 302] width 44 height 10
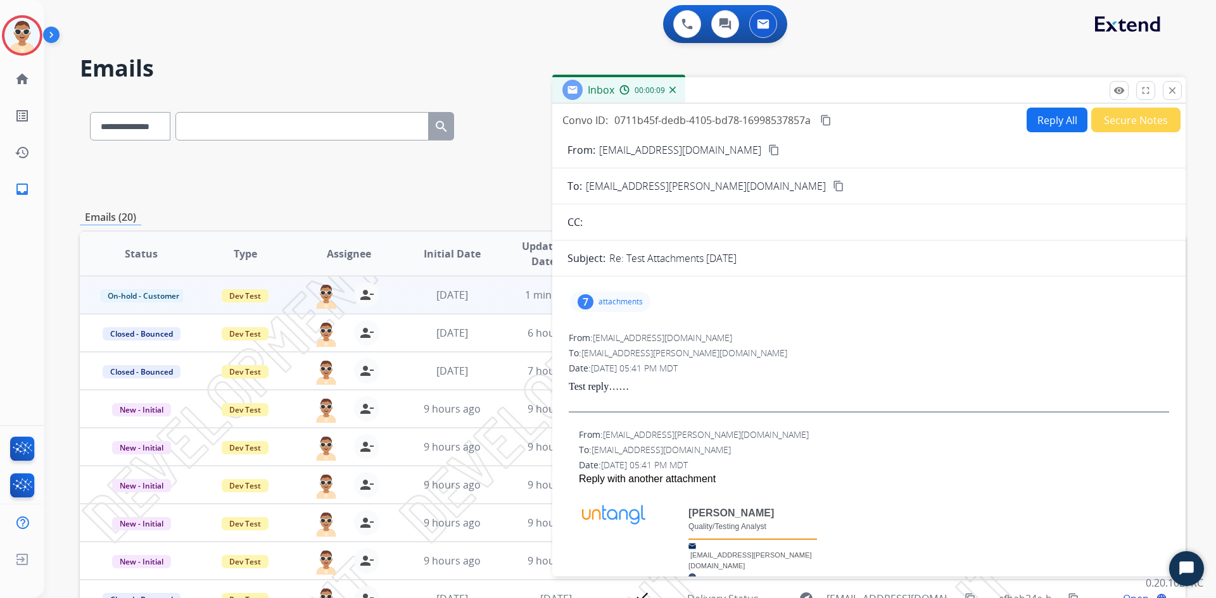
click at [1043, 111] on button "Reply All" at bounding box center [1056, 120] width 61 height 25
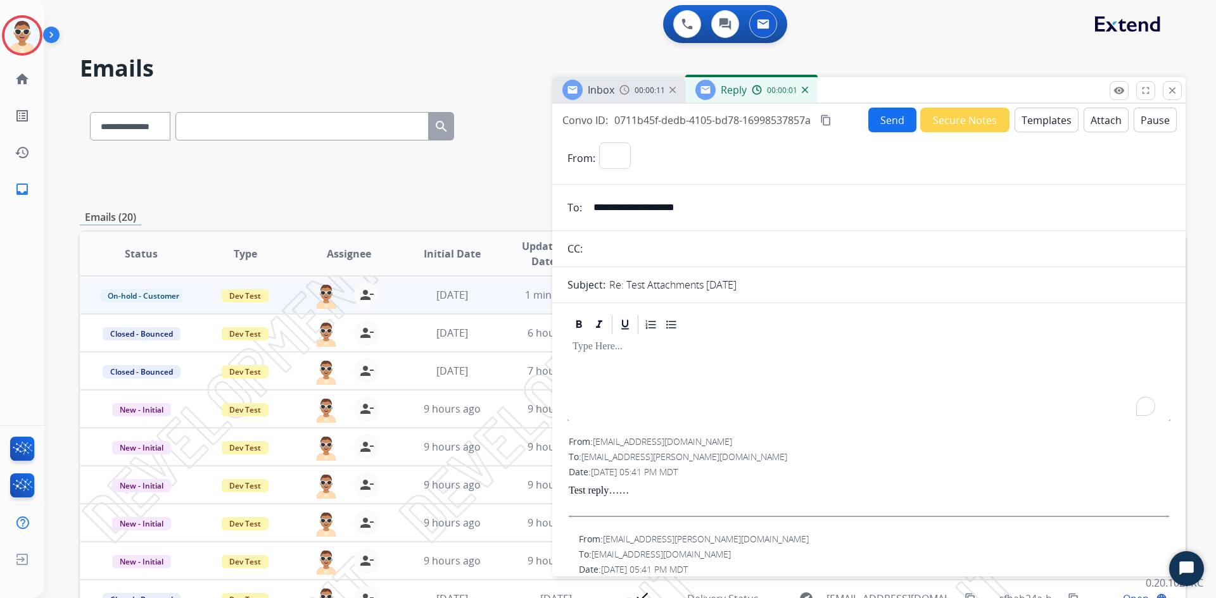
click at [621, 356] on div "To enrich screen reader interactions, please activate Accessibility in Grammarl…" at bounding box center [868, 378] width 603 height 85
select select "**********"
click at [889, 123] on button "Send" at bounding box center [892, 120] width 48 height 25
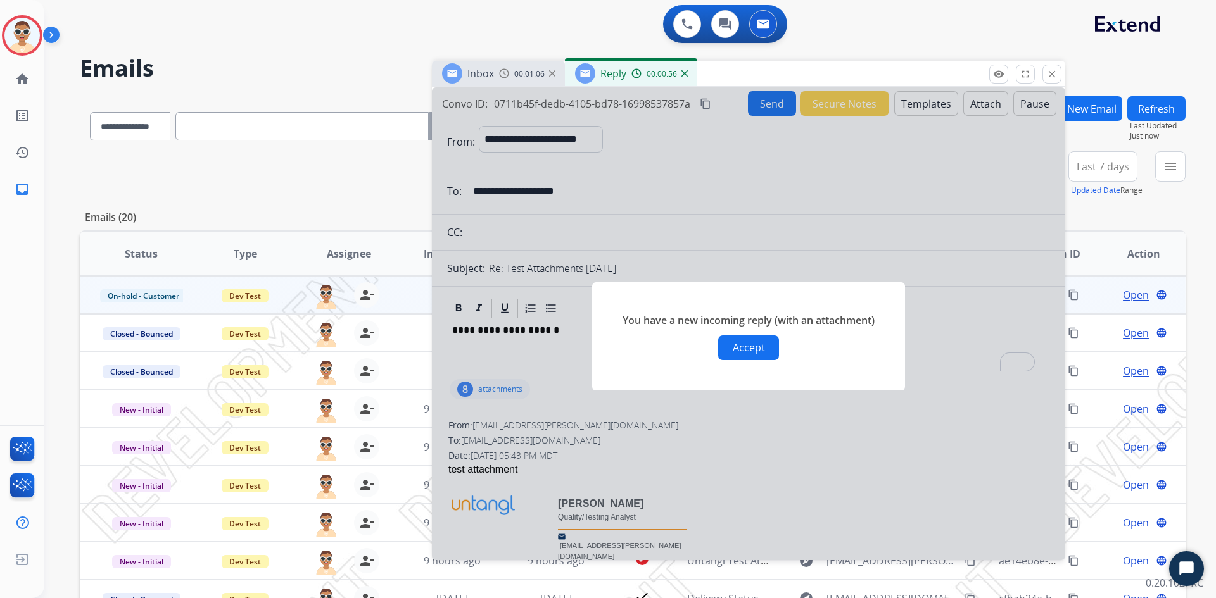
drag, startPoint x: 936, startPoint y: 87, endPoint x: 837, endPoint y: 68, distance: 100.6
click at [837, 68] on div "Inbox 00:01:06 Reply 00:00:56" at bounding box center [748, 74] width 633 height 27
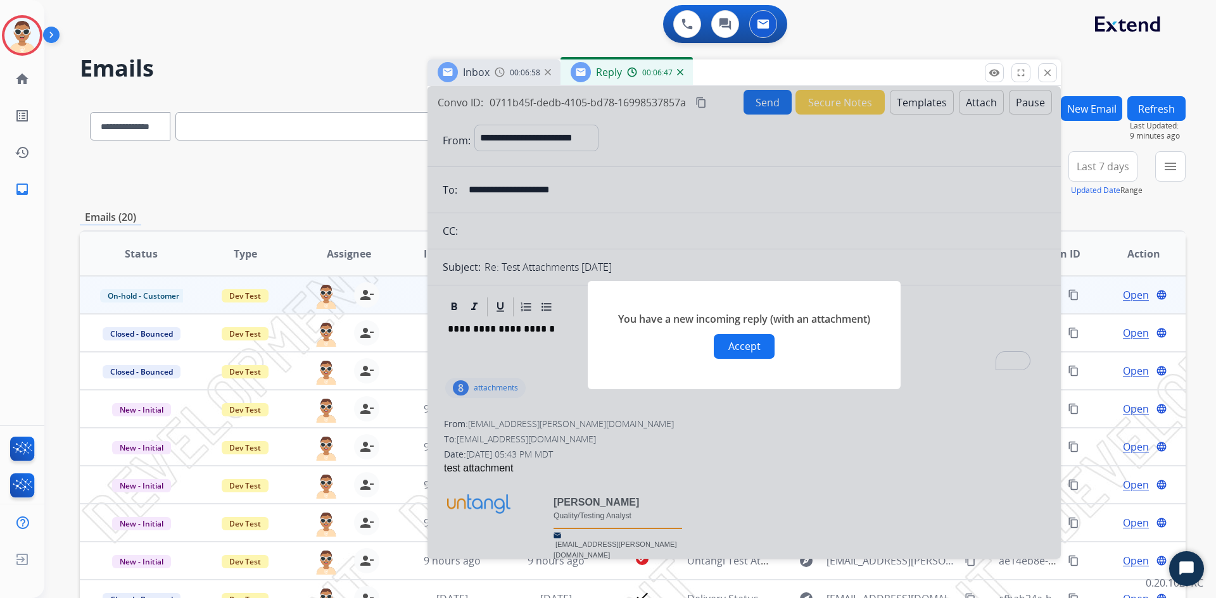
click at [741, 347] on button "Accept" at bounding box center [744, 346] width 61 height 25
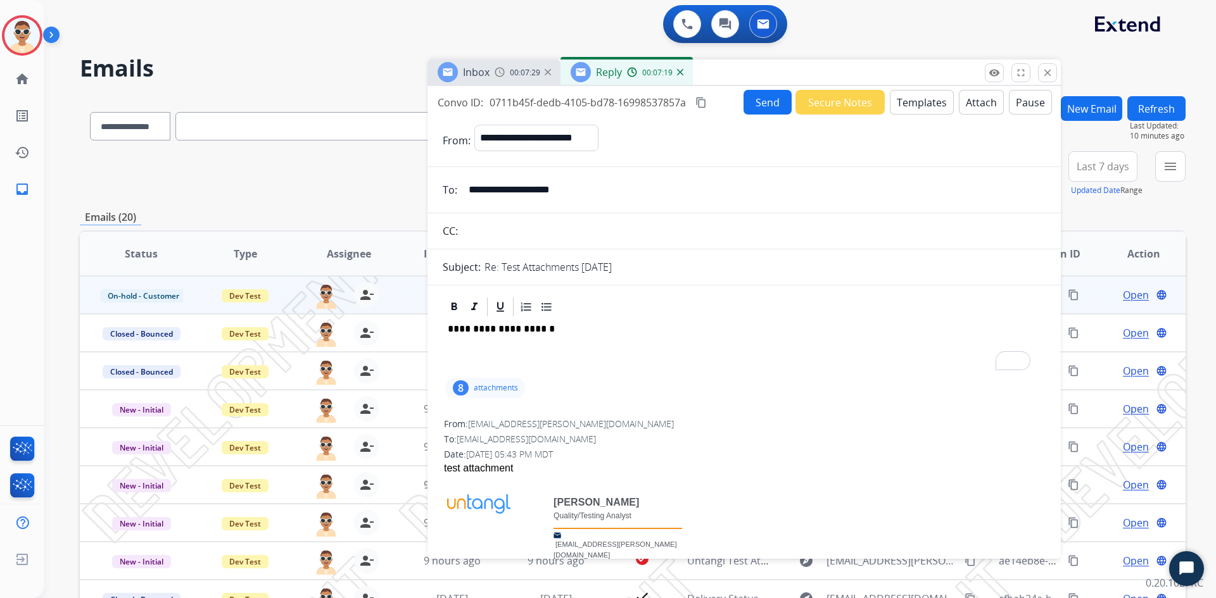
click at [760, 104] on button "Send" at bounding box center [767, 102] width 48 height 25
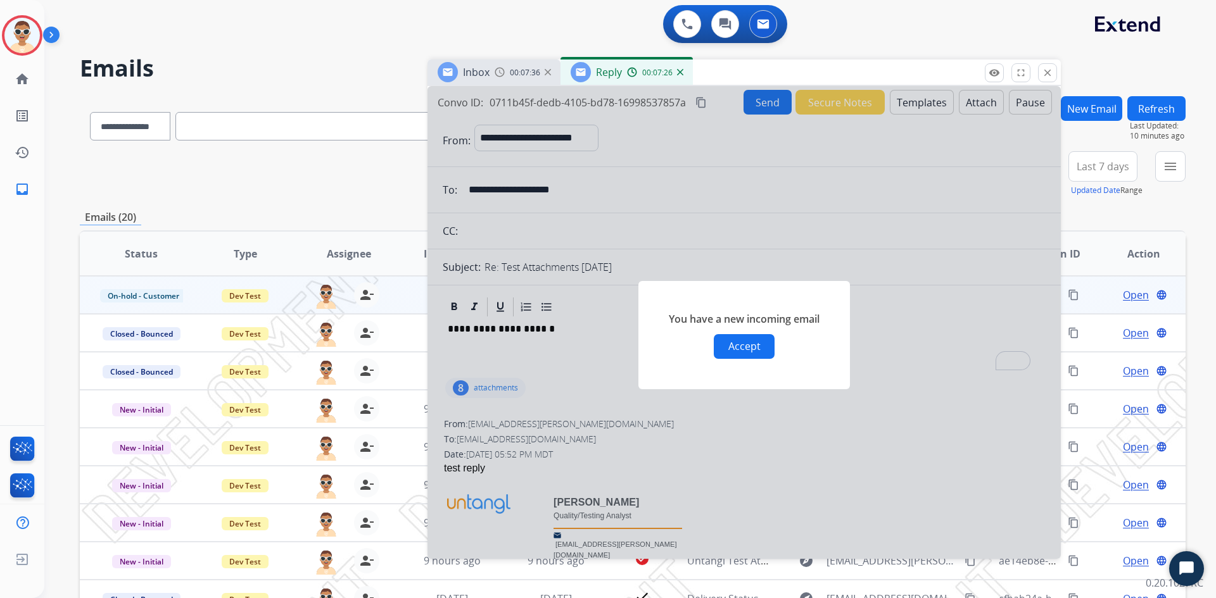
click at [753, 348] on button "Accept" at bounding box center [744, 346] width 61 height 25
